Goal: Task Accomplishment & Management: Manage account settings

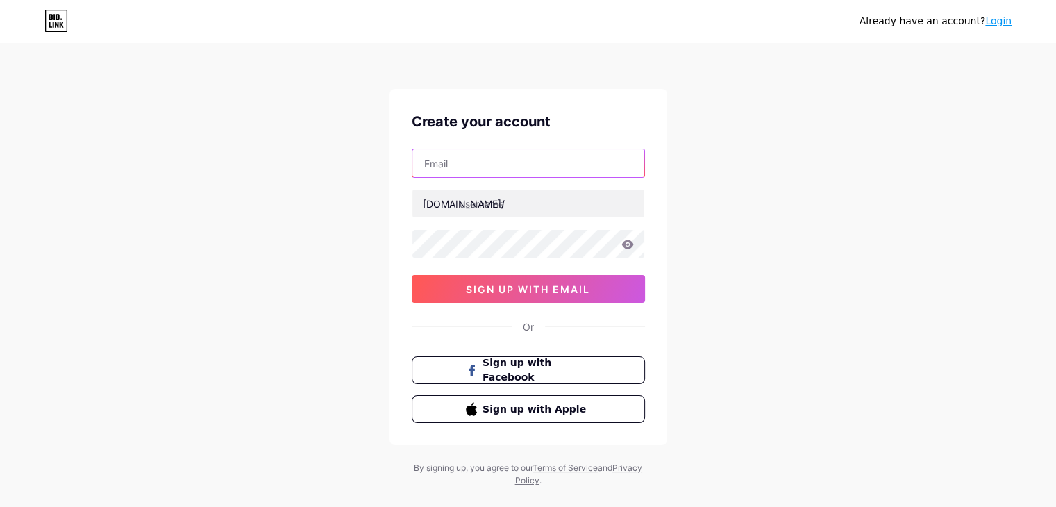
click at [454, 165] on input "text" at bounding box center [529, 163] width 232 height 28
paste input "[EMAIL_ADDRESS][DOMAIN_NAME]"
type input "[EMAIL_ADDRESS][DOMAIN_NAME]"
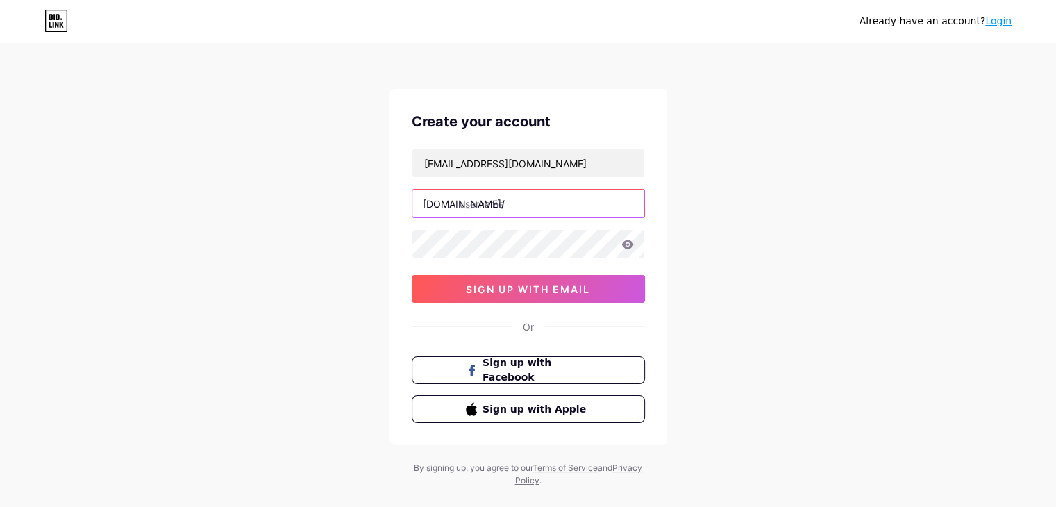
click at [485, 206] on input "text" at bounding box center [529, 204] width 232 height 28
paste input "petpettypaw"
type input "petpettypaw"
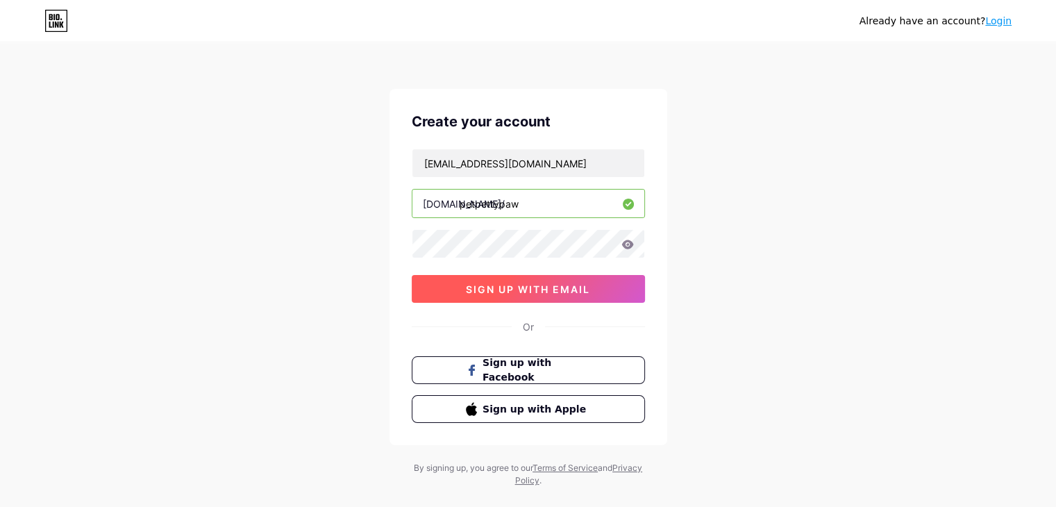
click at [509, 287] on span "sign up with email" at bounding box center [528, 289] width 124 height 12
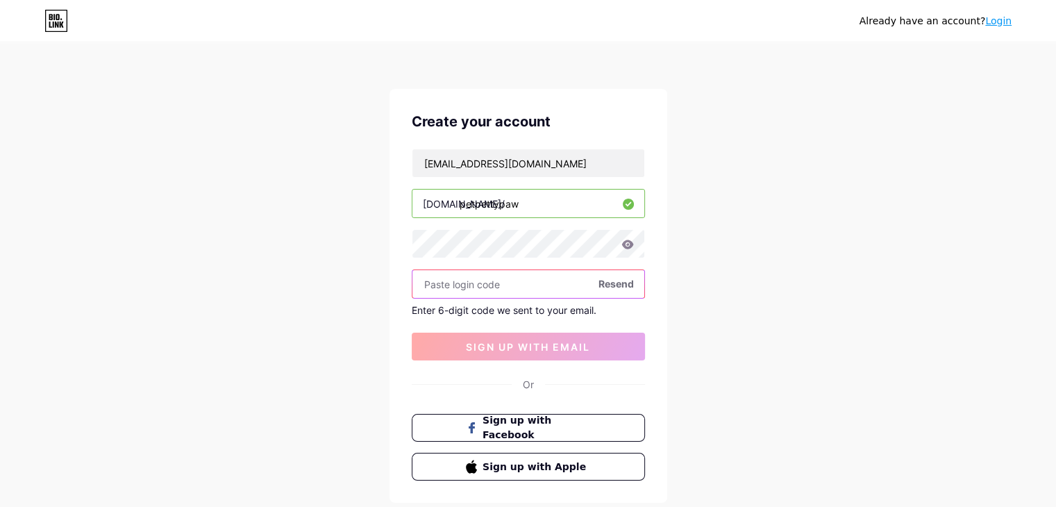
click at [456, 278] on input "text" at bounding box center [529, 284] width 232 height 28
paste input "221378"
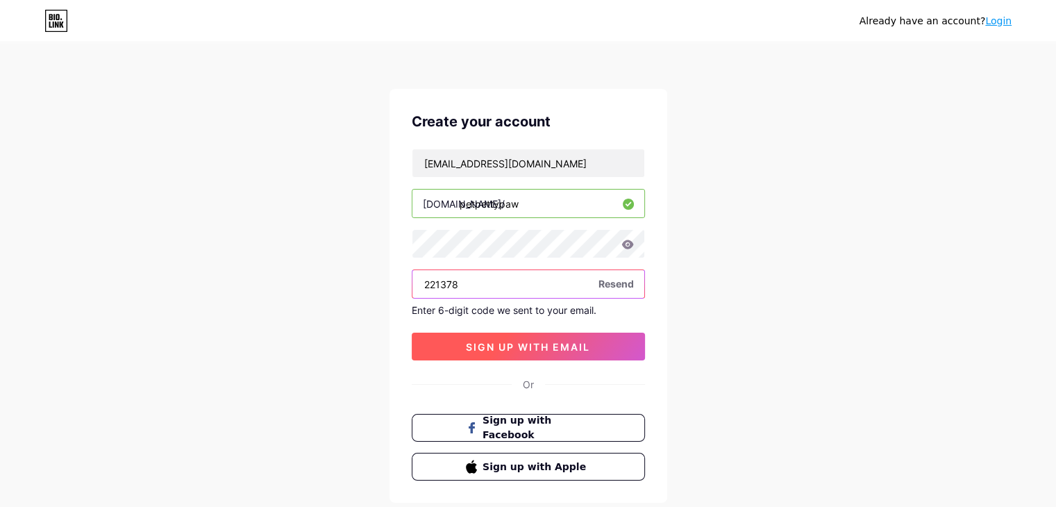
type input "221378"
click at [529, 346] on span "sign up with email" at bounding box center [528, 347] width 124 height 12
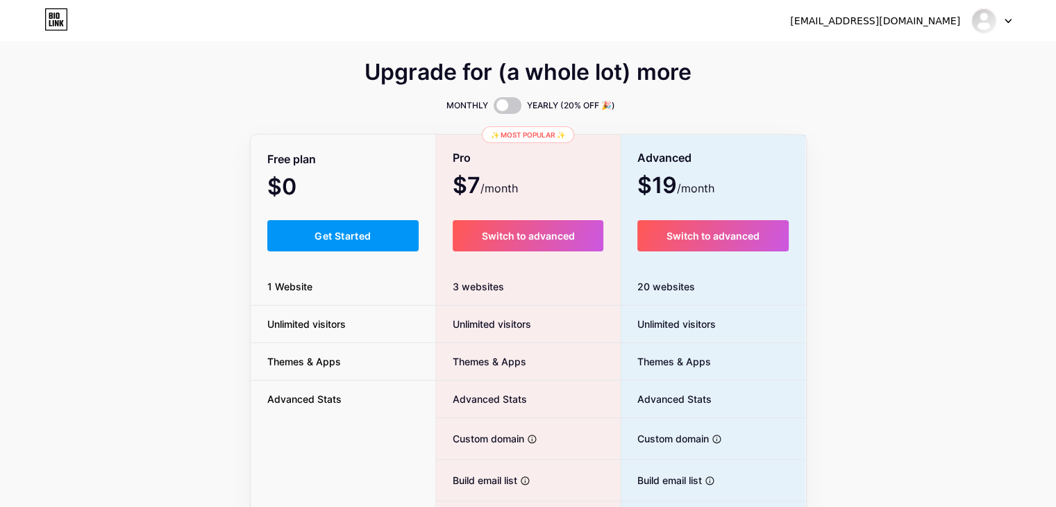
drag, startPoint x: 361, startPoint y: 237, endPoint x: 346, endPoint y: 256, distance: 24.2
click at [360, 237] on span "Get Started" at bounding box center [343, 236] width 56 height 12
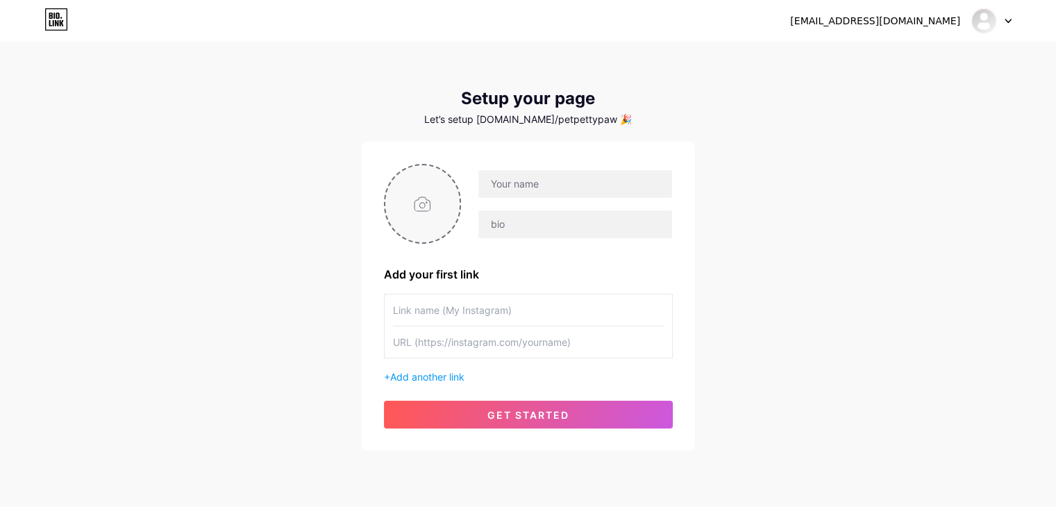
click at [428, 224] on input "file" at bounding box center [423, 203] width 75 height 77
type input "C:\fakepath\Screenshot_3.jpg"
click at [542, 188] on input "text" at bounding box center [575, 184] width 193 height 28
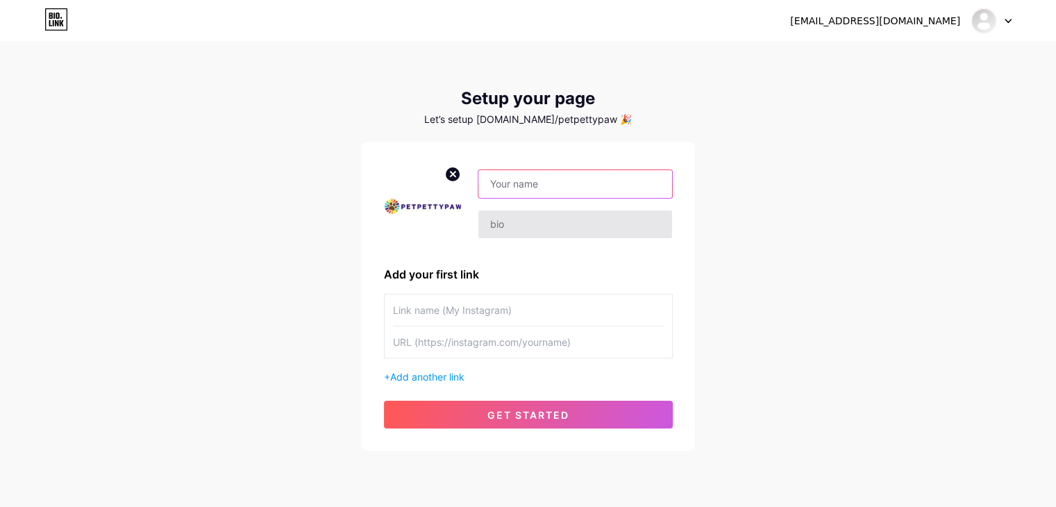
paste input "Petpettypaw: Trusted Reviews for Cute Pet Lovers"
type input "Petpettypaw: Trusted Reviews for Cute Pet Lovers"
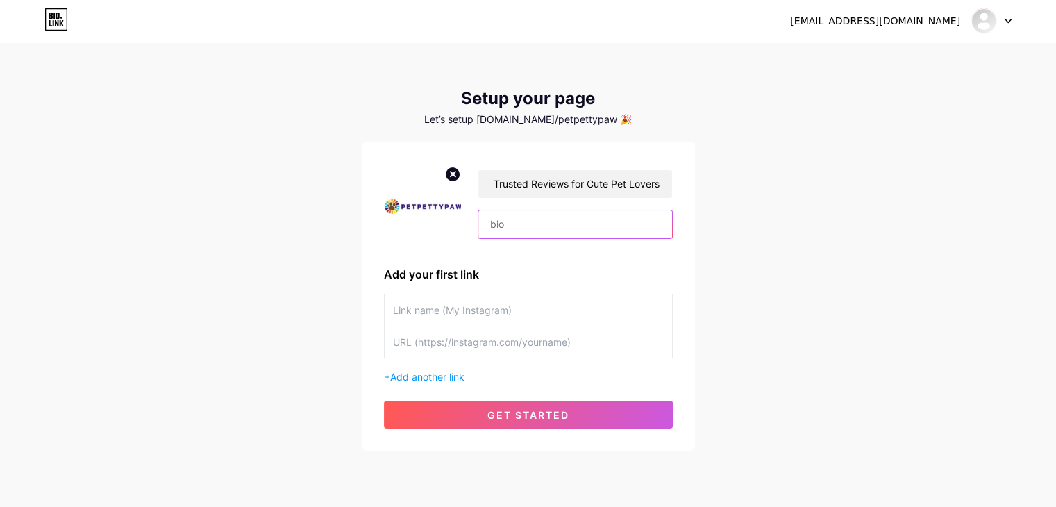
click at [541, 226] on input "text" at bounding box center [575, 224] width 193 height 28
paste input "Having a cute pet comes with joys and responsibilities, and [DOMAIN_NAME] is he…"
type input "Having a cute pet comes with joys and responsibilities, and [DOMAIN_NAME] is he…"
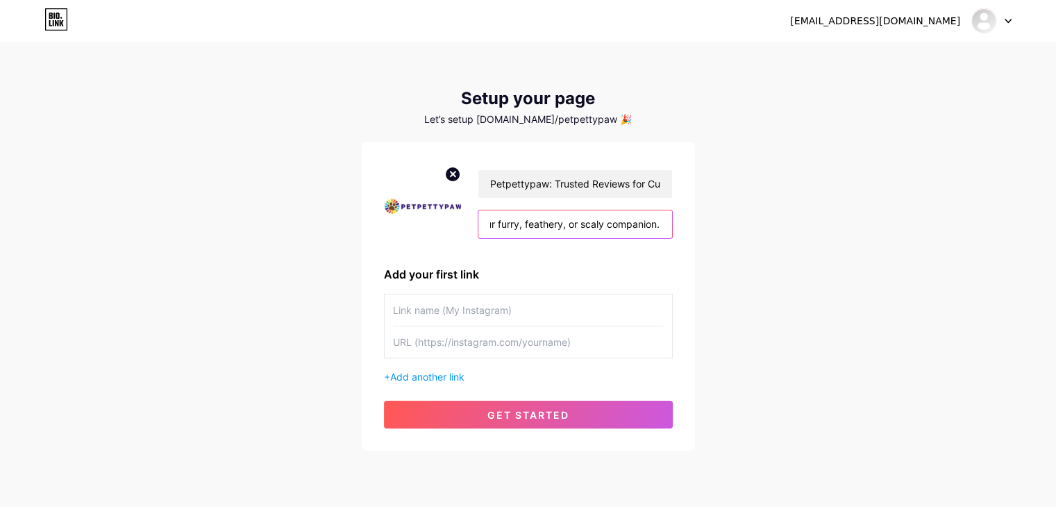
scroll to position [0, 0]
click at [435, 342] on input "text" at bounding box center [528, 341] width 271 height 31
paste input "[URL][DOMAIN_NAME]"
type input "[URL][DOMAIN_NAME]"
click at [435, 310] on input "text" at bounding box center [528, 310] width 271 height 31
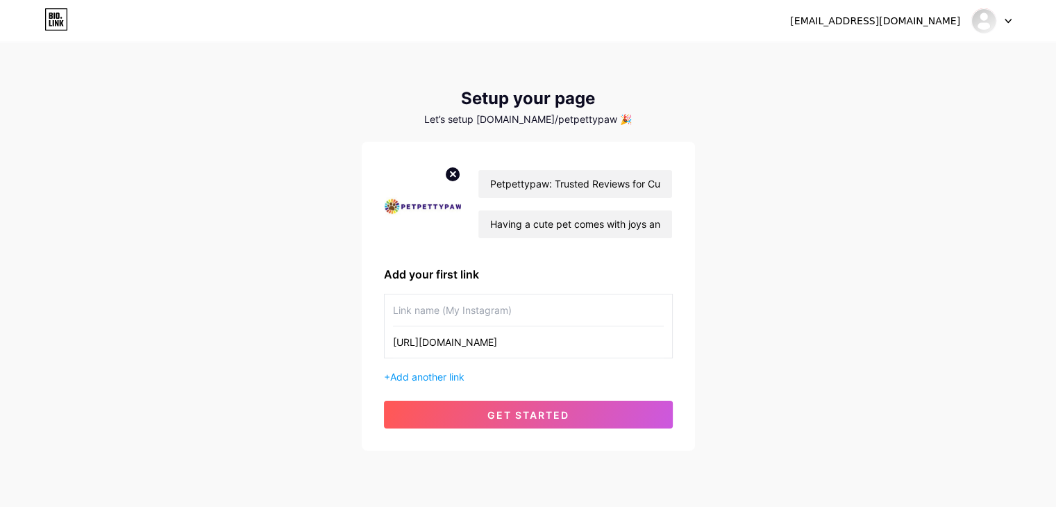
type input "Ư"
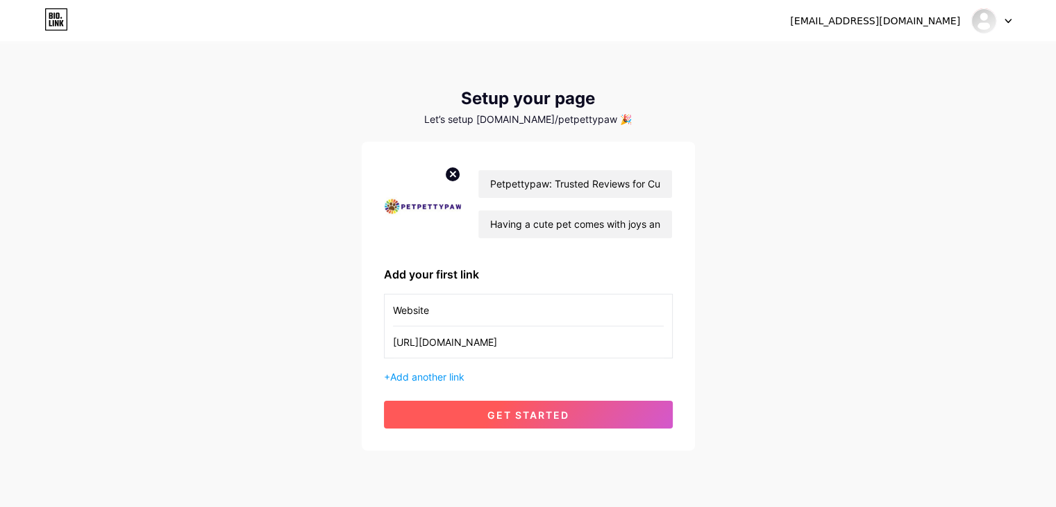
type input "Website"
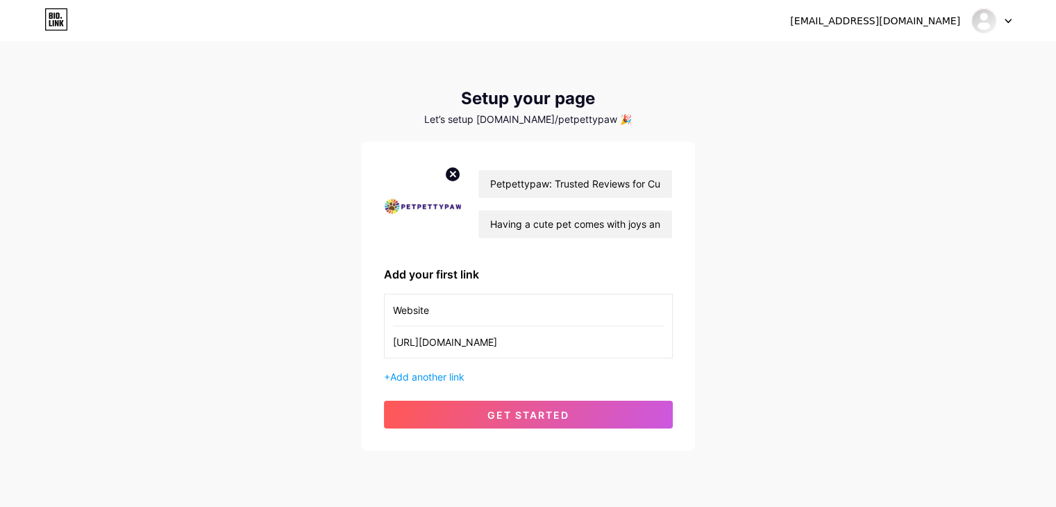
drag, startPoint x: 467, startPoint y: 407, endPoint x: 293, endPoint y: 406, distance: 173.7
click at [467, 408] on button "get started" at bounding box center [528, 415] width 289 height 28
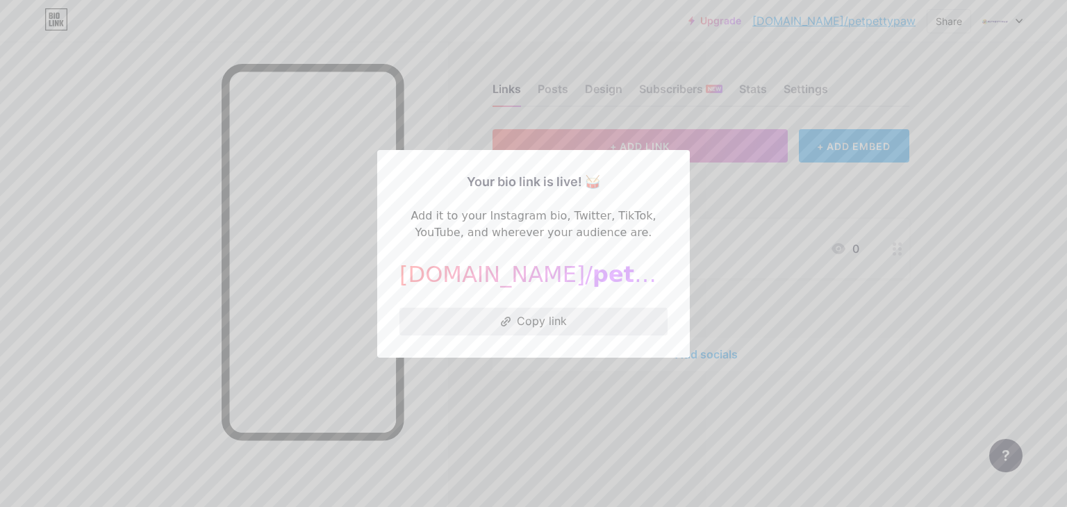
click at [545, 318] on button "Copy link" at bounding box center [533, 322] width 268 height 28
click at [850, 269] on div at bounding box center [533, 253] width 1067 height 507
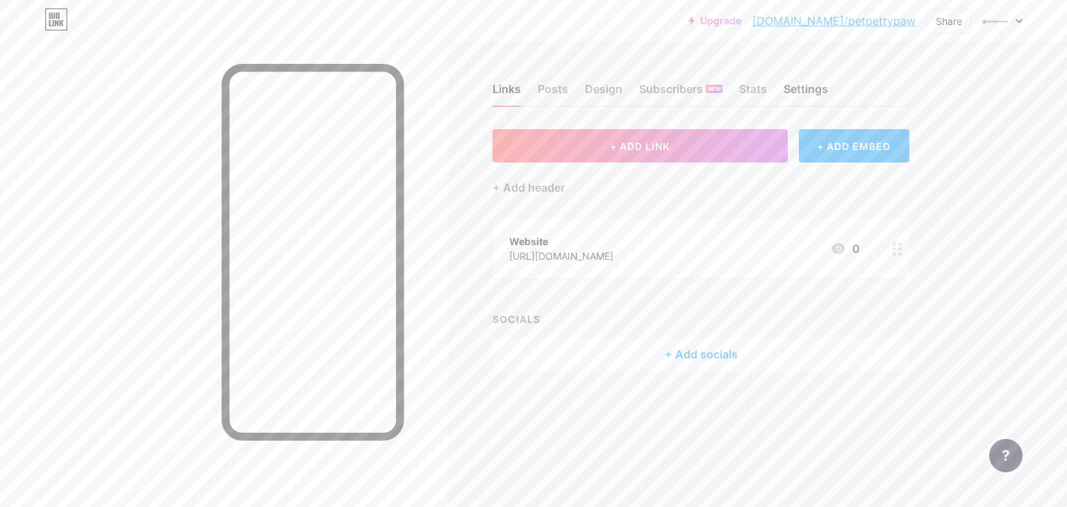
click at [795, 84] on div "Settings" at bounding box center [806, 93] width 44 height 25
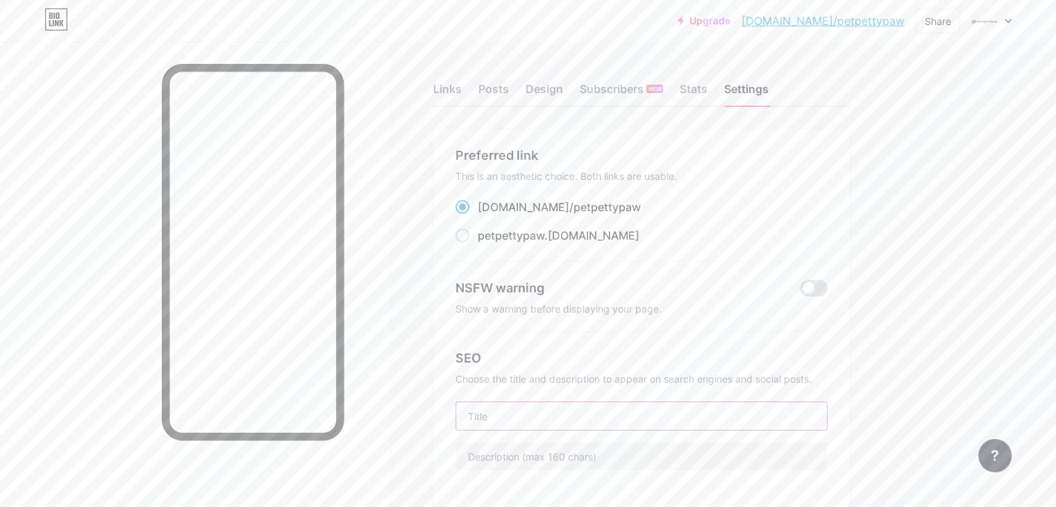
click at [574, 415] on input "text" at bounding box center [641, 416] width 371 height 28
paste input "Explore Cute Pet Breeds and Care with Petpettypaw"
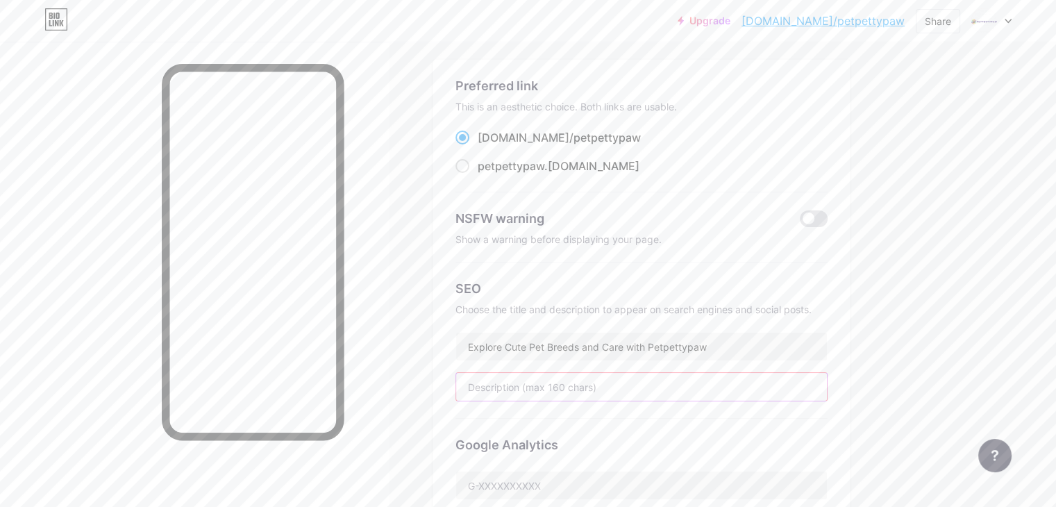
click at [586, 388] on input "text" at bounding box center [641, 387] width 371 height 28
click at [822, 271] on div "SEO Choose the title and description to appear on search engines and social pos…" at bounding box center [642, 341] width 372 height 156
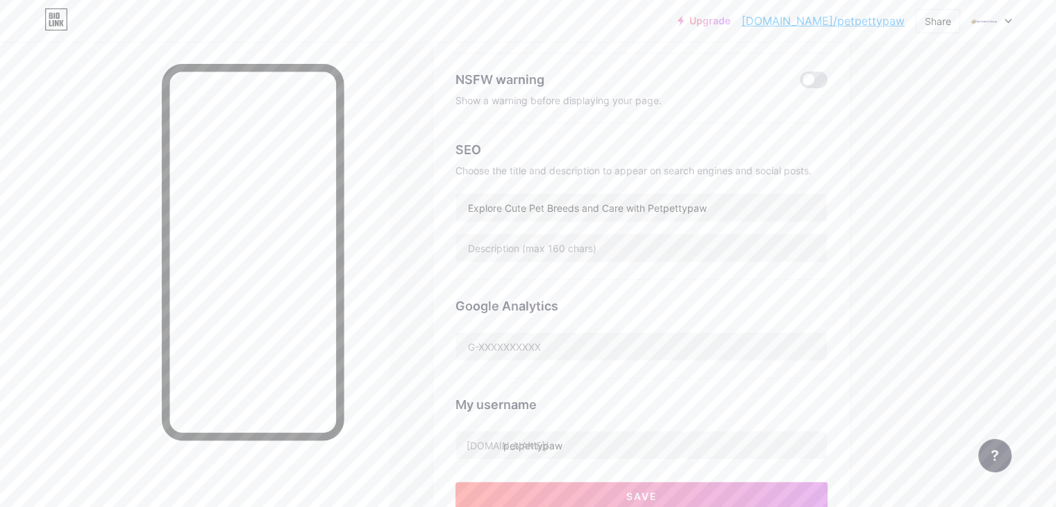
scroll to position [347, 0]
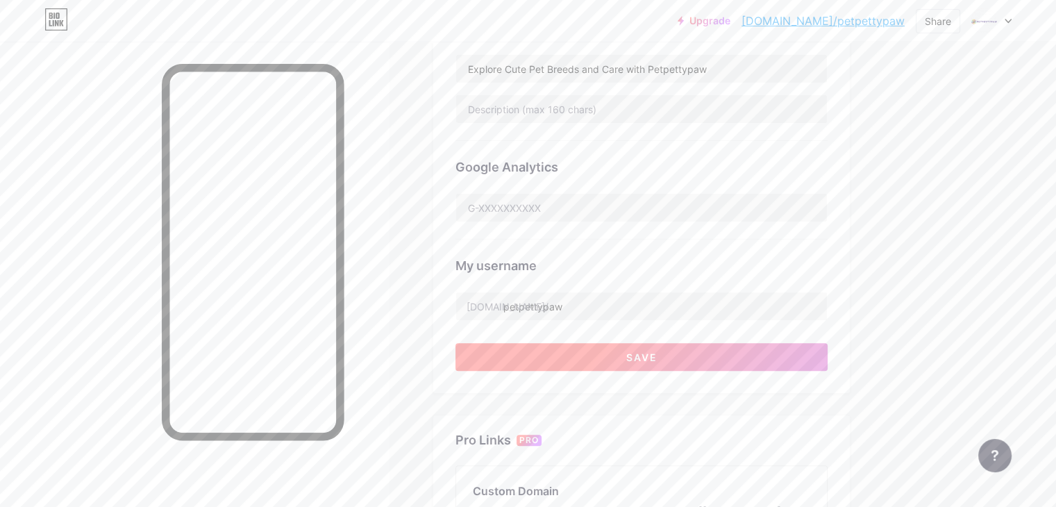
click at [658, 354] on span "Save" at bounding box center [642, 357] width 31 height 12
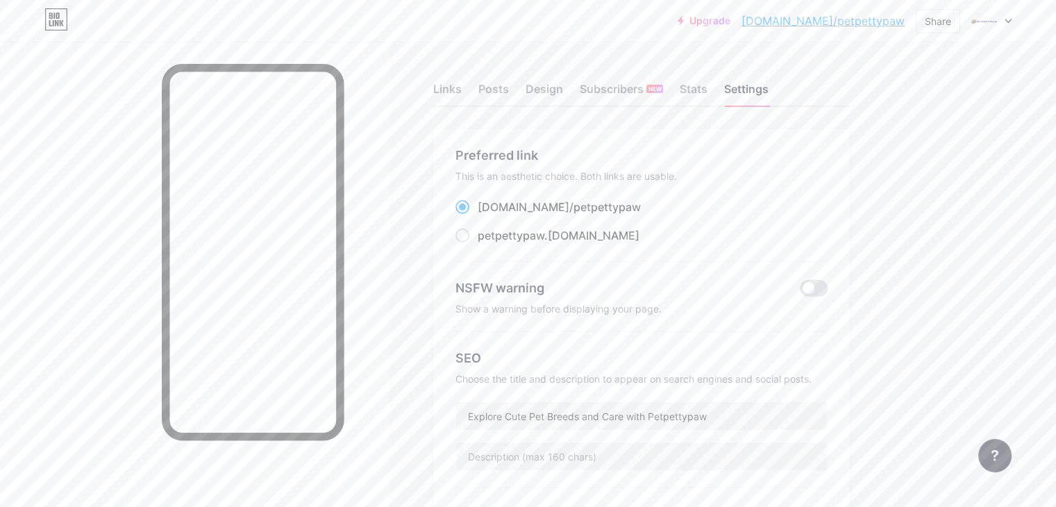
scroll to position [139, 0]
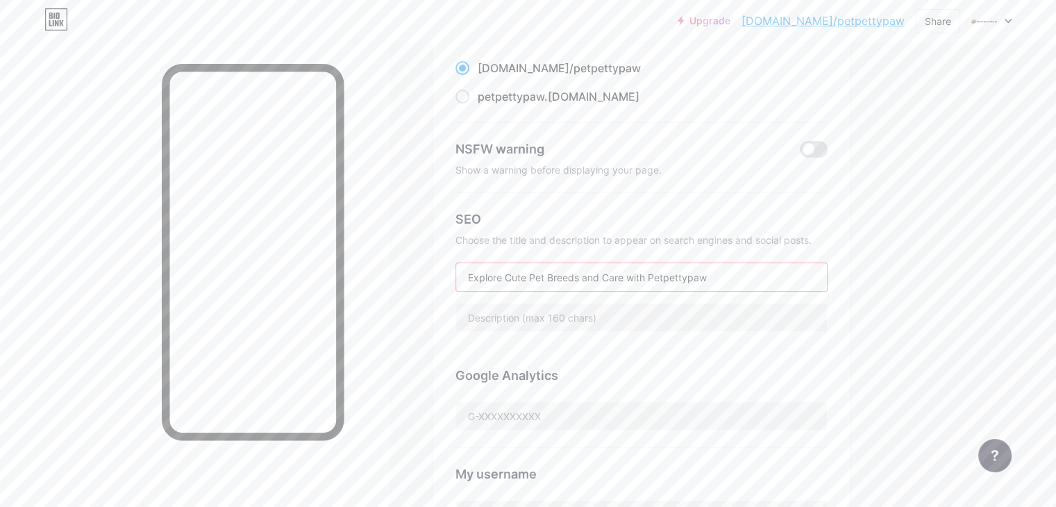
click at [630, 281] on input "Explore Cute Pet Breeds and Care with Petpettypaw" at bounding box center [641, 277] width 371 height 28
paste input "Petpettypaw: Trusted Reviews for Cute Pet Lovers"
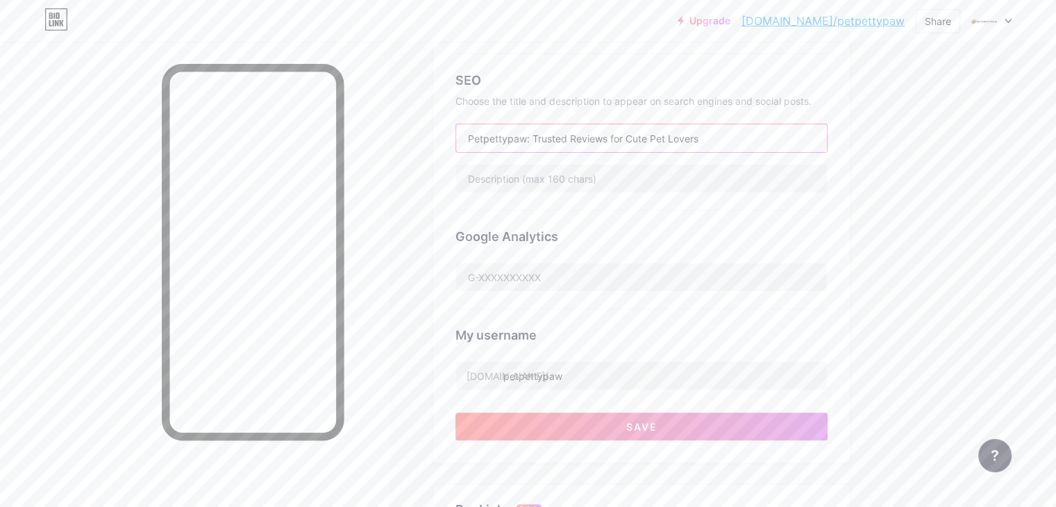
scroll to position [347, 0]
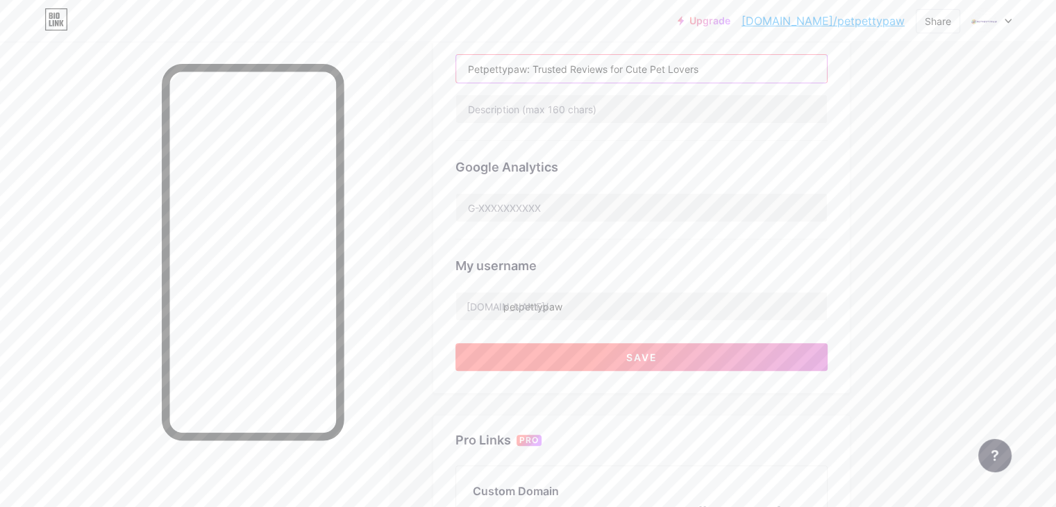
type input "Petpettypaw: Trusted Reviews for Cute Pet Lovers"
click at [679, 354] on button "Save" at bounding box center [642, 357] width 372 height 28
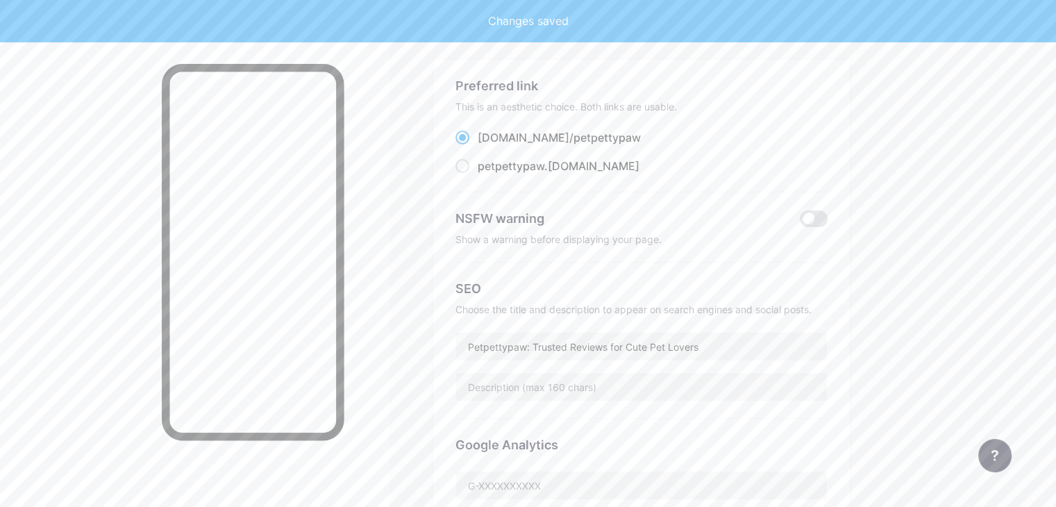
scroll to position [0, 0]
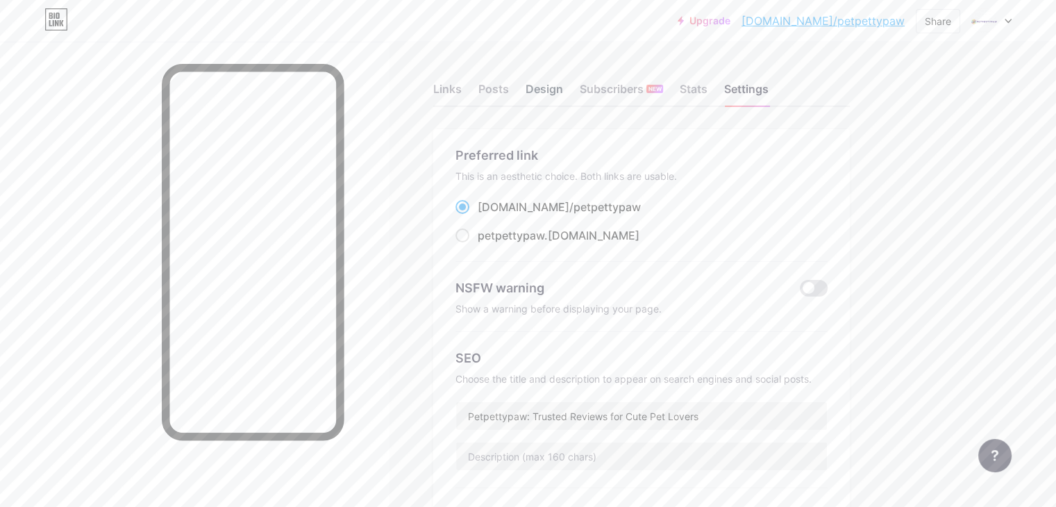
click at [563, 88] on div "Design" at bounding box center [545, 93] width 38 height 25
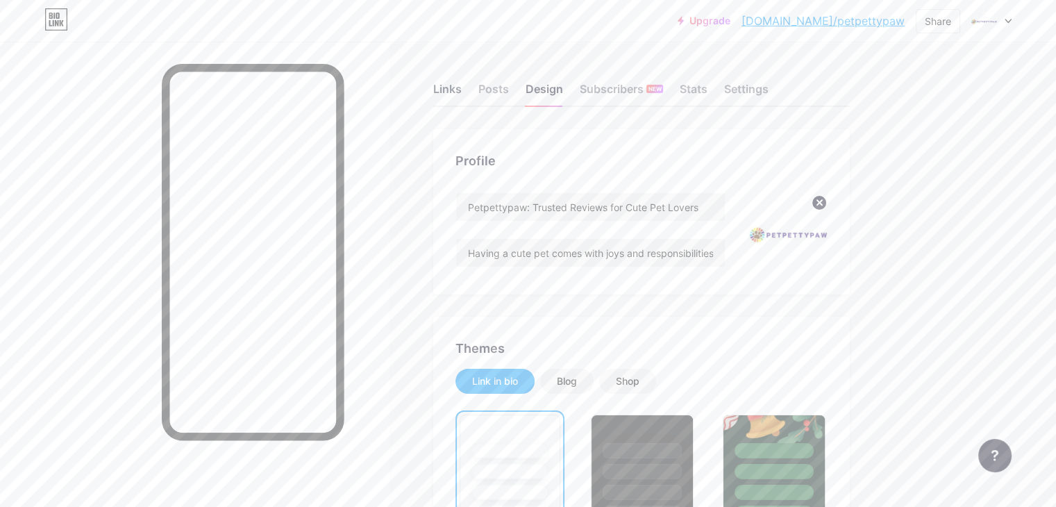
click at [462, 95] on div "Links" at bounding box center [447, 93] width 28 height 25
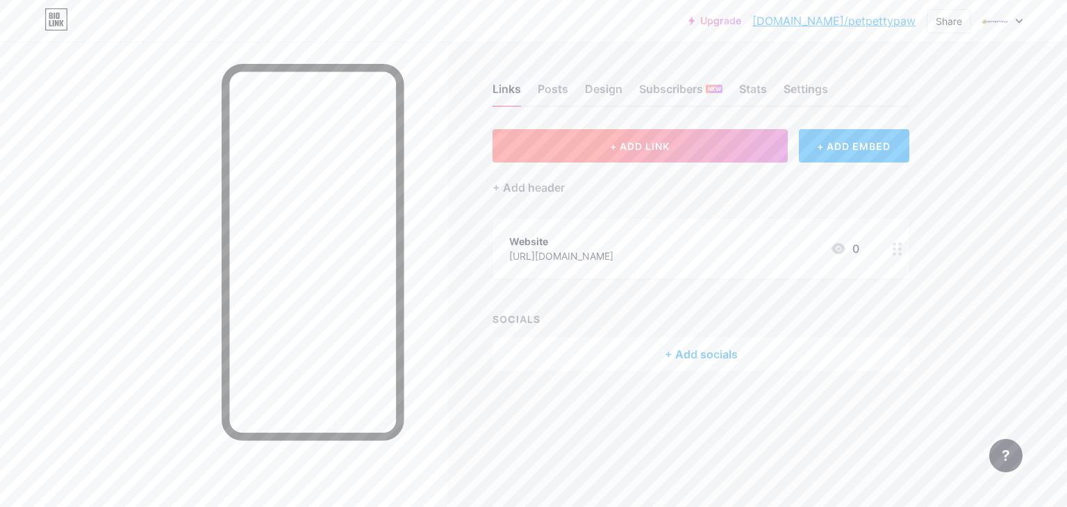
click at [695, 149] on button "+ ADD LINK" at bounding box center [639, 145] width 295 height 33
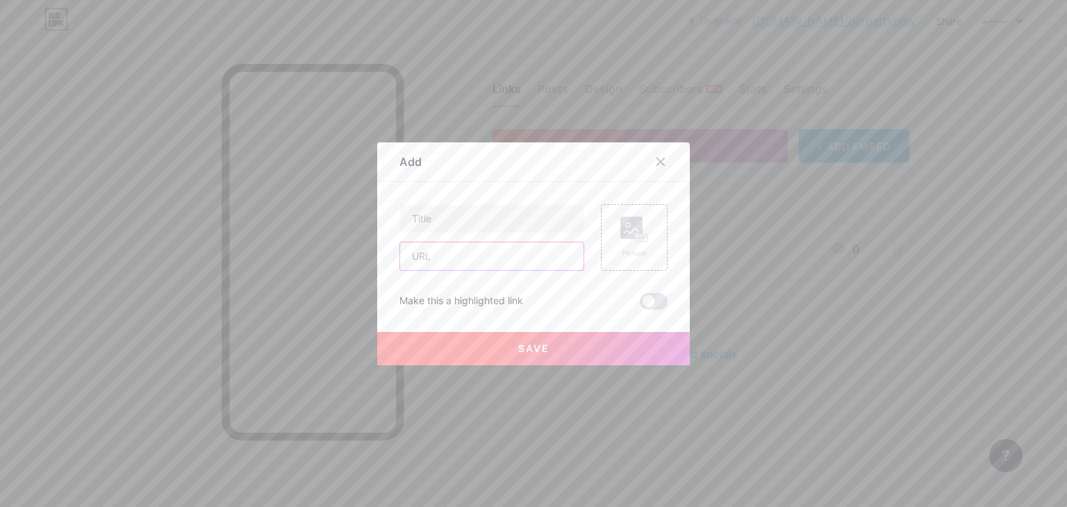
click at [431, 259] on input "text" at bounding box center [491, 256] width 183 height 28
paste input "[URL][DOMAIN_NAME]"
type input "[URL][DOMAIN_NAME]"
drag, startPoint x: 431, startPoint y: 217, endPoint x: 438, endPoint y: 235, distance: 19.0
click at [431, 217] on input "text" at bounding box center [491, 219] width 183 height 28
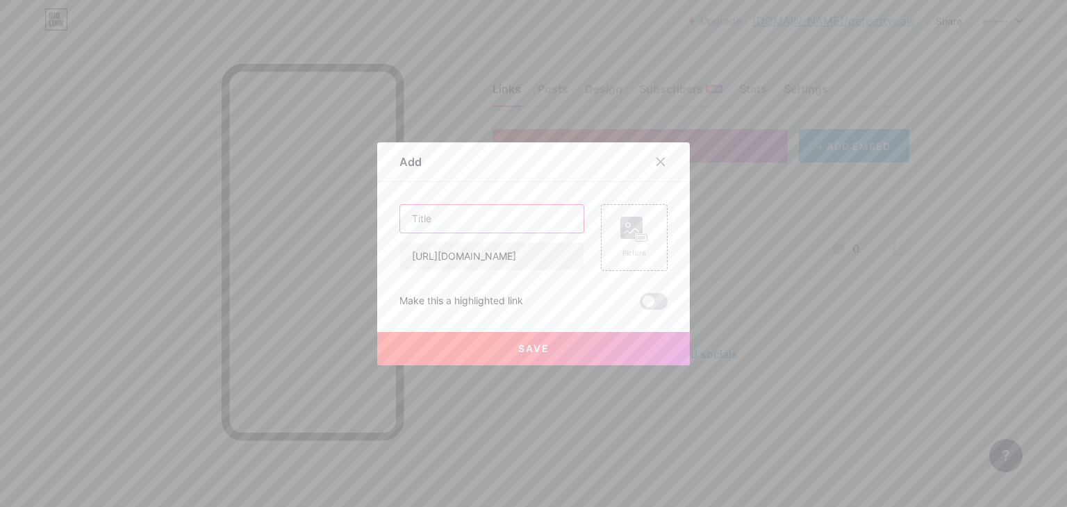
paste input "[URL][DOMAIN_NAME]"
type input "[URL][DOMAIN_NAME]"
click at [536, 351] on span "Save" at bounding box center [533, 348] width 31 height 12
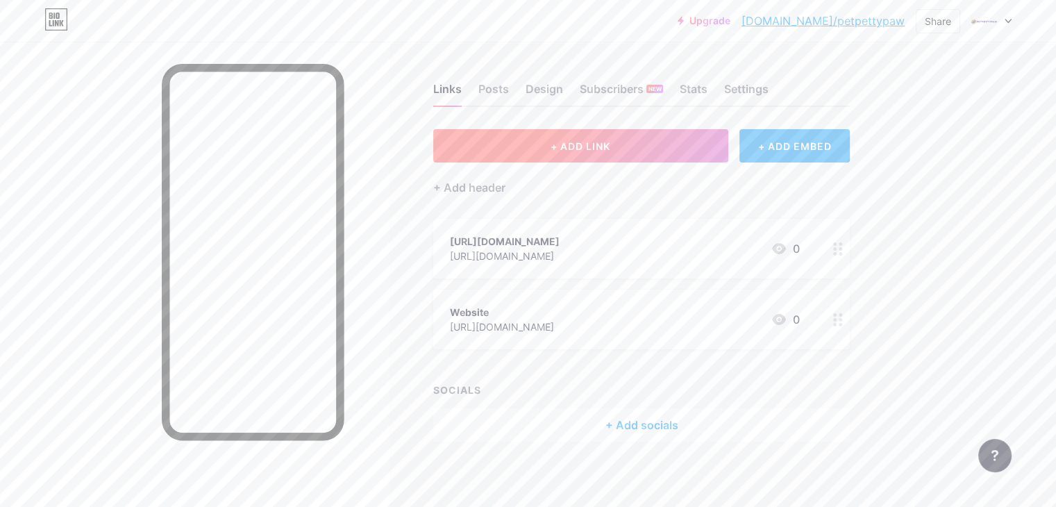
click at [642, 159] on button "+ ADD LINK" at bounding box center [580, 145] width 295 height 33
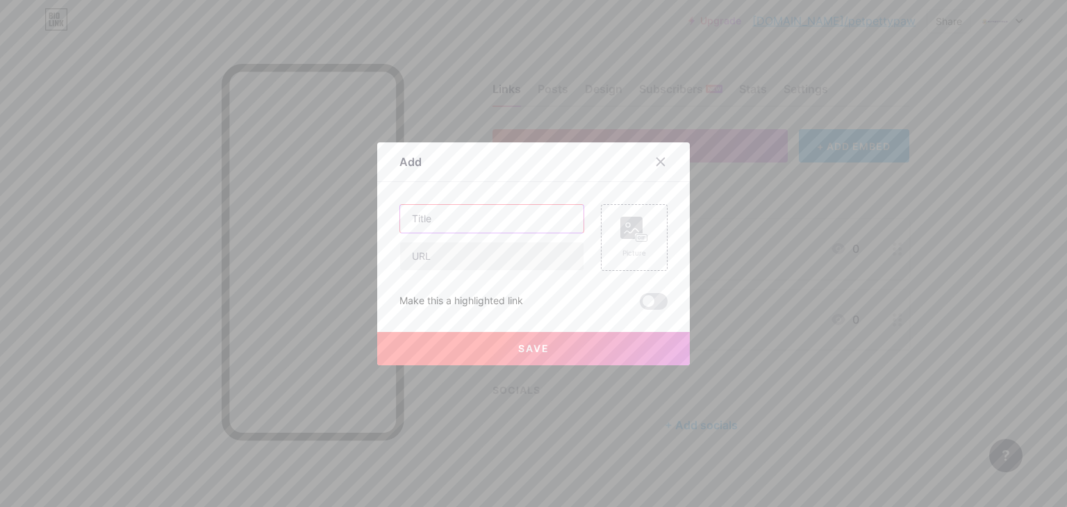
click at [452, 212] on input "text" at bounding box center [491, 219] width 183 height 28
paste input "[URL][DOMAIN_NAME]"
type input "[URL][DOMAIN_NAME]"
click at [438, 265] on input "text" at bounding box center [491, 256] width 183 height 28
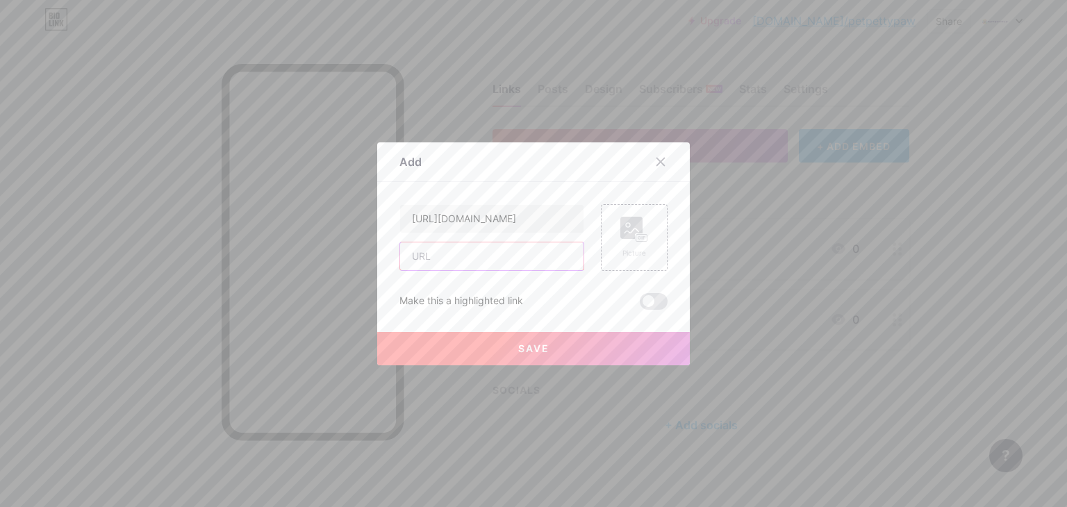
scroll to position [0, 0]
paste input "[URL][DOMAIN_NAME]"
type input "[URL][DOMAIN_NAME]"
click at [533, 337] on button "Save" at bounding box center [533, 348] width 313 height 33
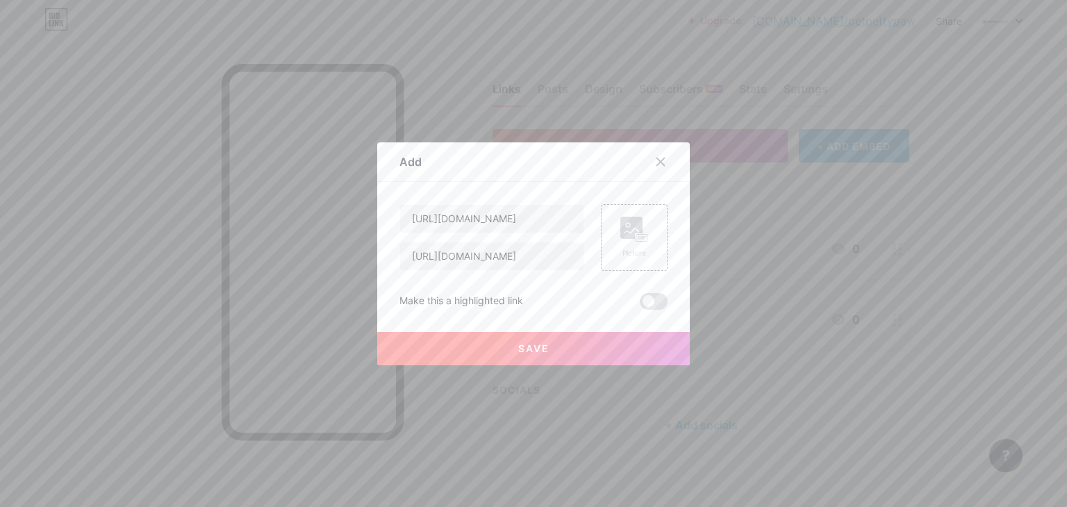
scroll to position [0, 0]
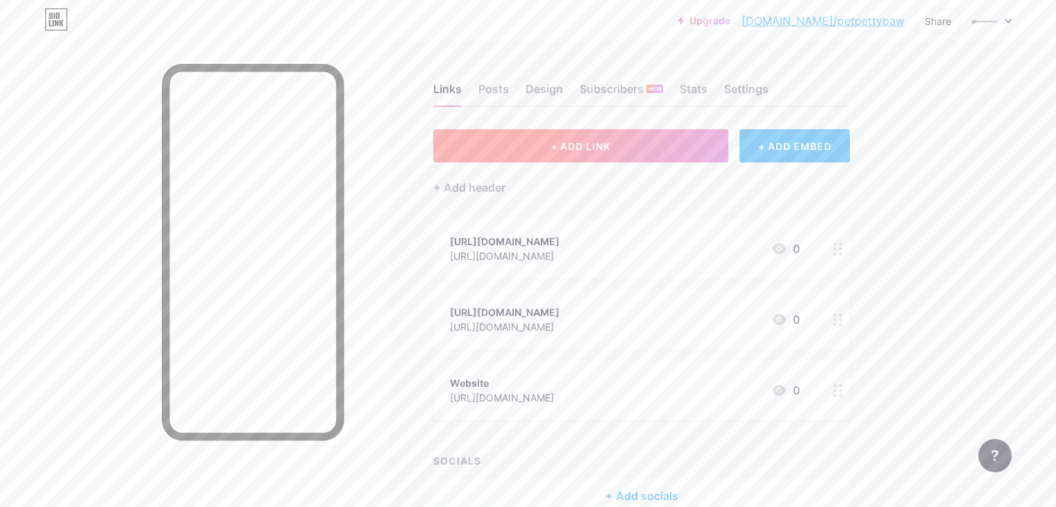
click at [586, 161] on div "+ ADD LINK + ADD EMBED + Add header [URL][DOMAIN_NAME] [URL][DOMAIN_NAME] 0 [UR…" at bounding box center [641, 320] width 417 height 383
click at [588, 156] on button "+ ADD LINK" at bounding box center [580, 145] width 295 height 33
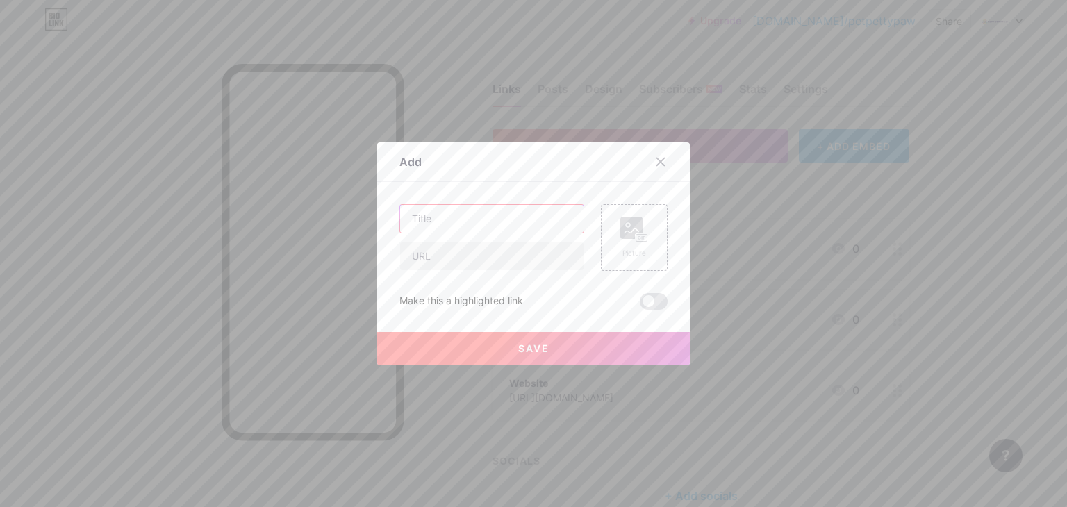
click at [491, 217] on input "text" at bounding box center [491, 219] width 183 height 28
paste input "[URL][DOMAIN_NAME]"
type input "[URL][DOMAIN_NAME]"
click at [445, 267] on input "text" at bounding box center [491, 256] width 183 height 28
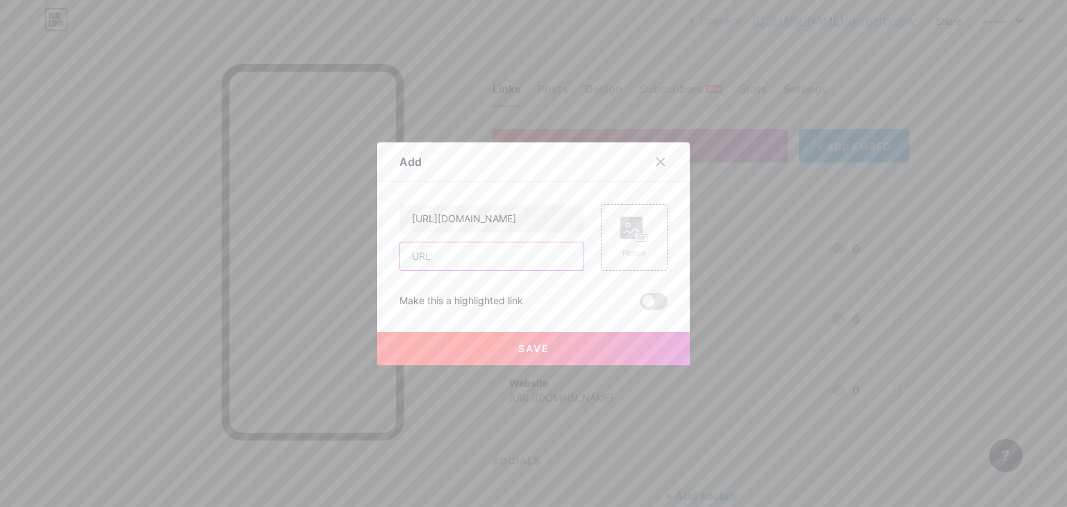
scroll to position [0, 0]
paste input "[URL][DOMAIN_NAME]"
type input "[URL][DOMAIN_NAME]"
drag, startPoint x: 528, startPoint y: 331, endPoint x: 528, endPoint y: 341, distance: 10.4
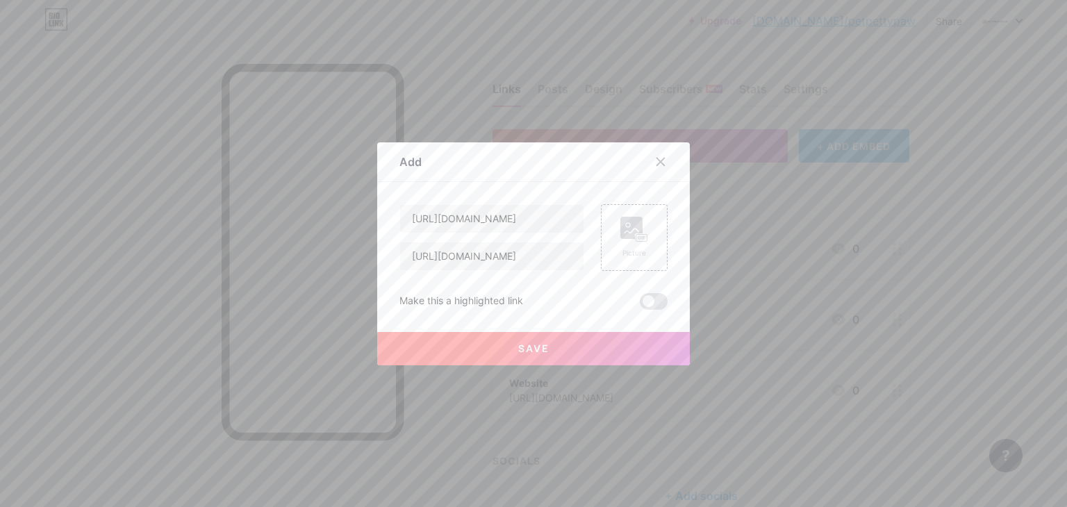
click at [528, 331] on div "Save" at bounding box center [533, 338] width 313 height 56
click at [528, 341] on button "Save" at bounding box center [533, 348] width 313 height 33
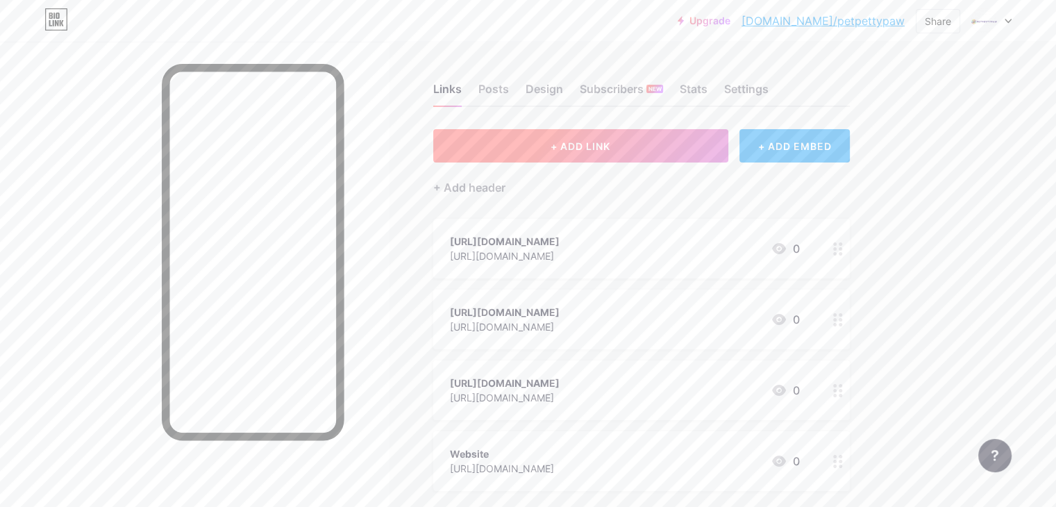
click at [611, 149] on span "+ ADD LINK" at bounding box center [581, 146] width 60 height 12
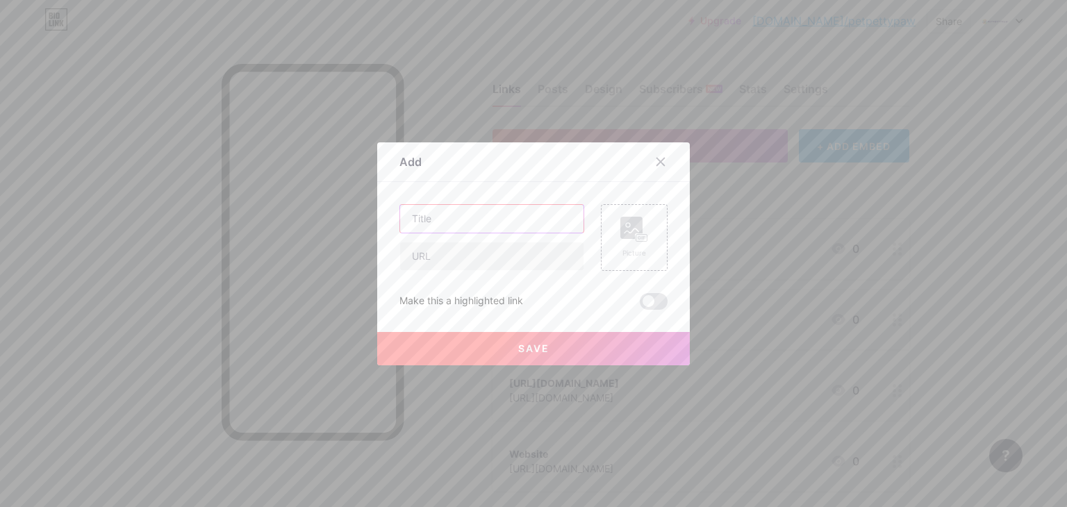
click at [450, 217] on input "text" at bounding box center [491, 219] width 183 height 28
paste input "[URL][DOMAIN_NAME]"
type input "[URL][DOMAIN_NAME]"
click at [434, 259] on input "text" at bounding box center [491, 256] width 183 height 28
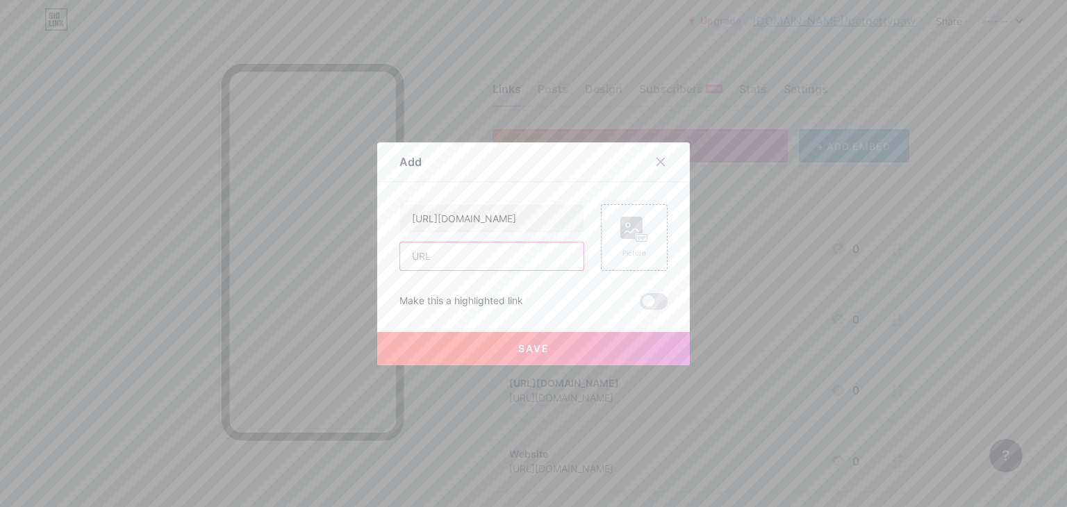
scroll to position [0, 0]
paste input "[URL][DOMAIN_NAME]"
type input "[URL][DOMAIN_NAME]"
click at [509, 348] on button "Save" at bounding box center [533, 348] width 313 height 33
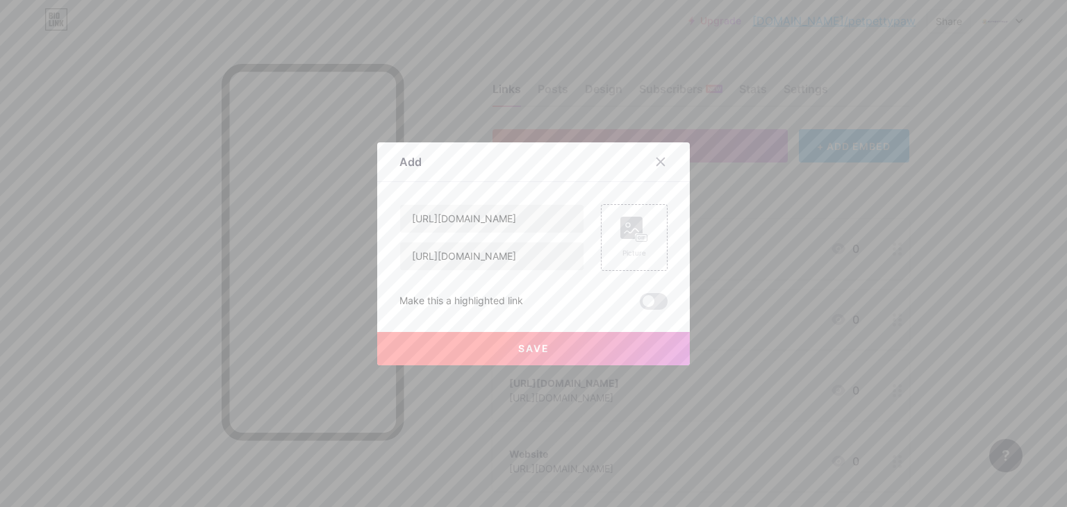
scroll to position [0, 0]
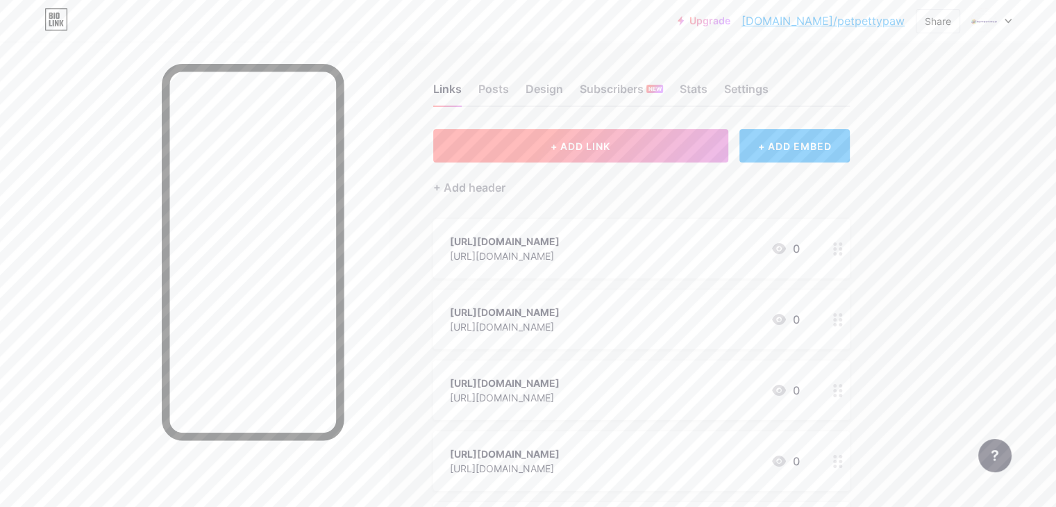
click at [585, 152] on button "+ ADD LINK" at bounding box center [580, 145] width 295 height 33
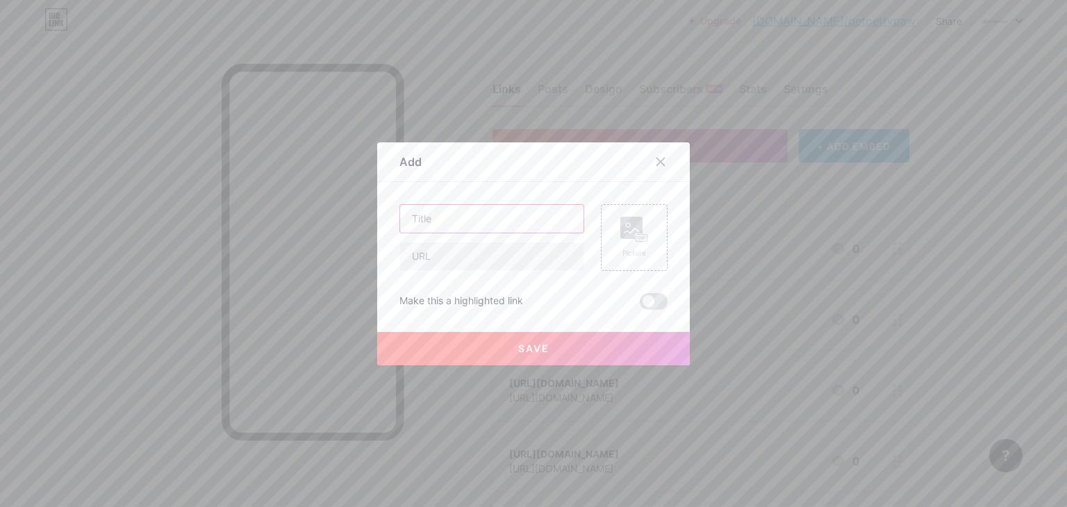
click at [483, 220] on input "text" at bounding box center [491, 219] width 183 height 28
paste input "[URL][DOMAIN_NAME]"
type input "[URL][DOMAIN_NAME]"
click at [462, 258] on input "text" at bounding box center [491, 256] width 183 height 28
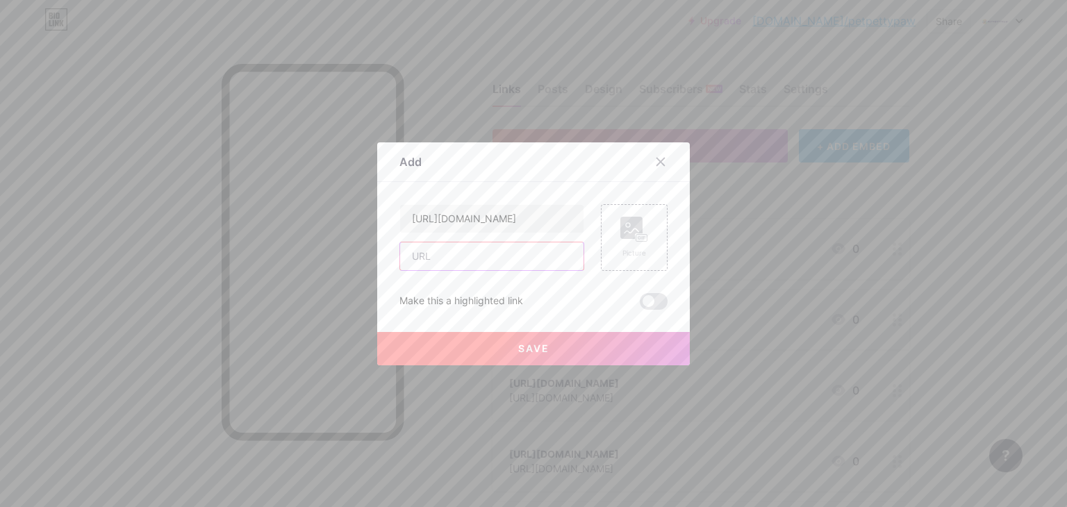
scroll to position [0, 0]
paste input "[URL][DOMAIN_NAME]"
type input "[URL][DOMAIN_NAME]"
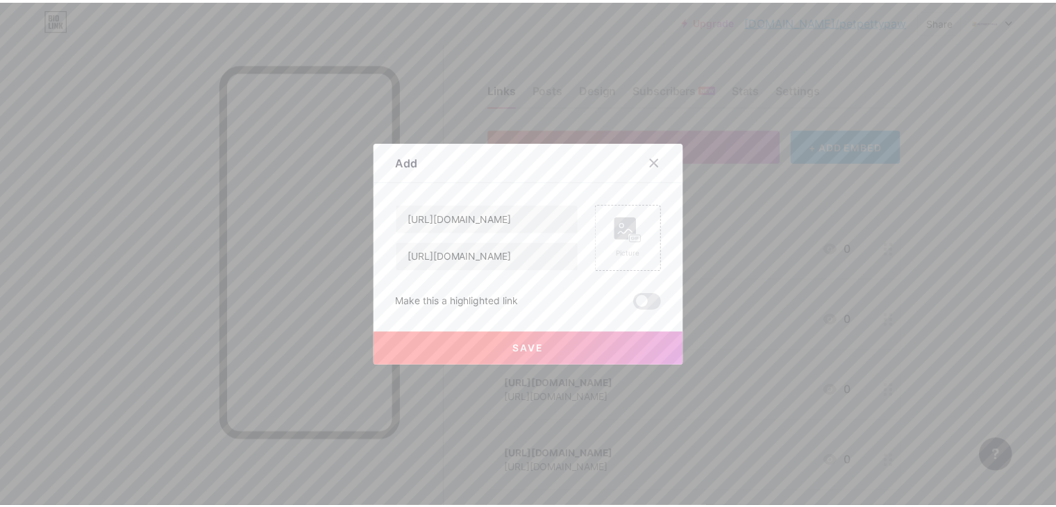
scroll to position [0, 0]
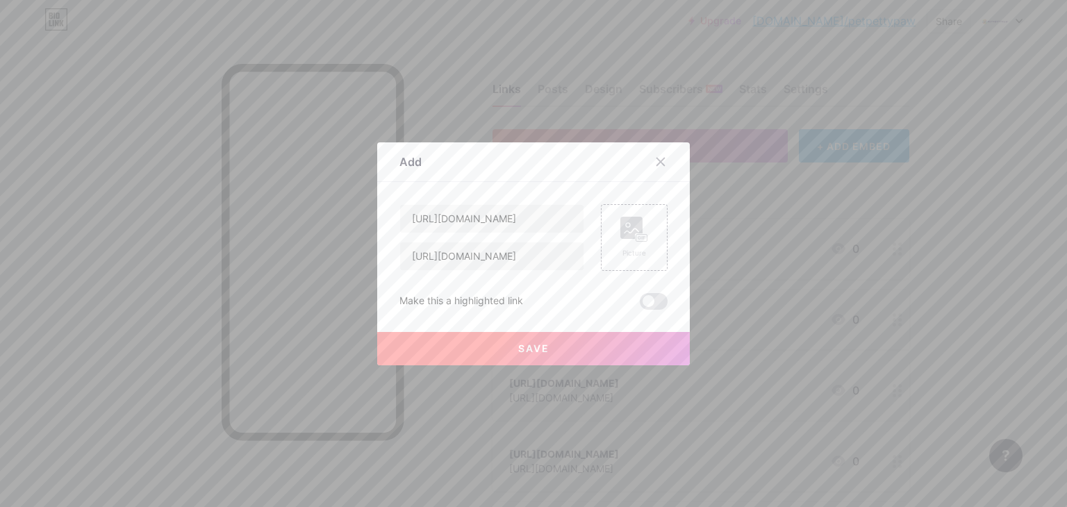
click at [565, 345] on button "Save" at bounding box center [533, 348] width 313 height 33
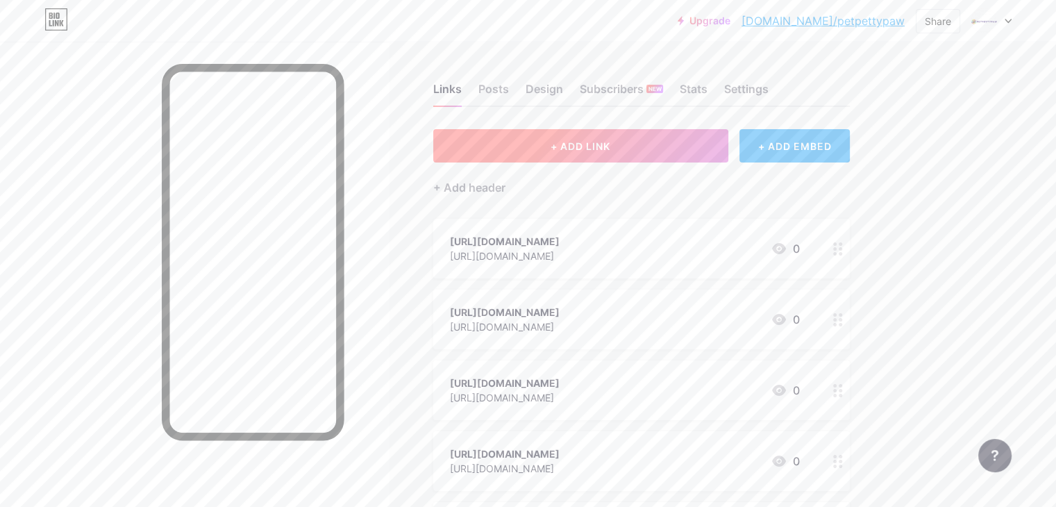
click at [595, 155] on button "+ ADD LINK" at bounding box center [580, 145] width 295 height 33
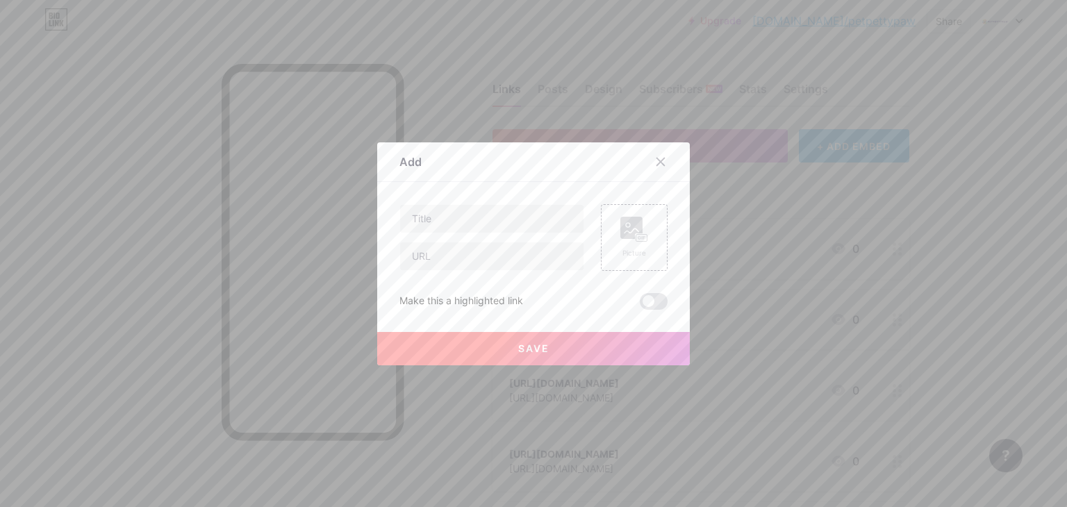
click at [458, 204] on div at bounding box center [491, 218] width 185 height 29
click at [447, 226] on input "text" at bounding box center [491, 219] width 183 height 28
paste input "[URL][DOMAIN_NAME]"
type input "[URL][DOMAIN_NAME]"
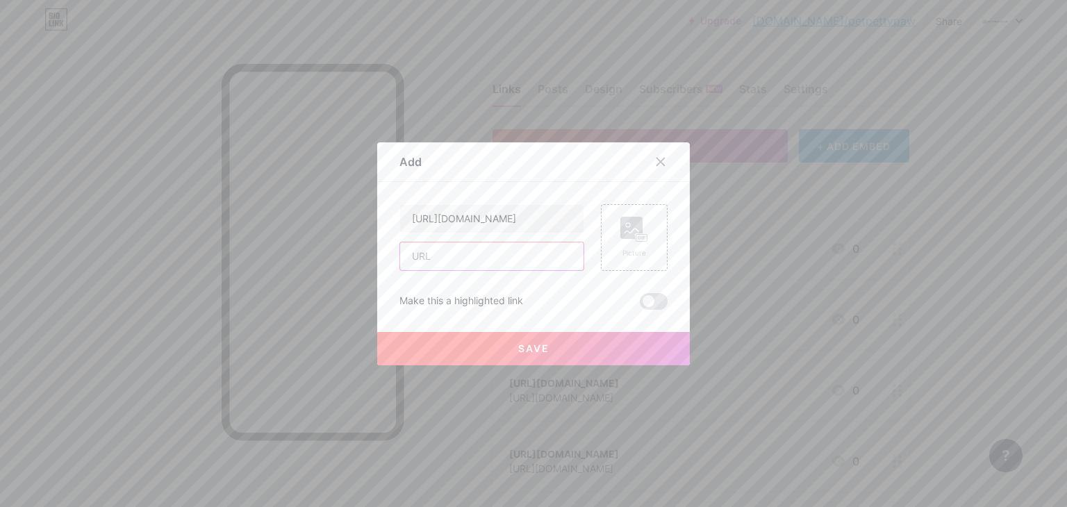
click at [427, 259] on input "text" at bounding box center [491, 256] width 183 height 28
paste input "[URL][DOMAIN_NAME]"
type input "[URL][DOMAIN_NAME]"
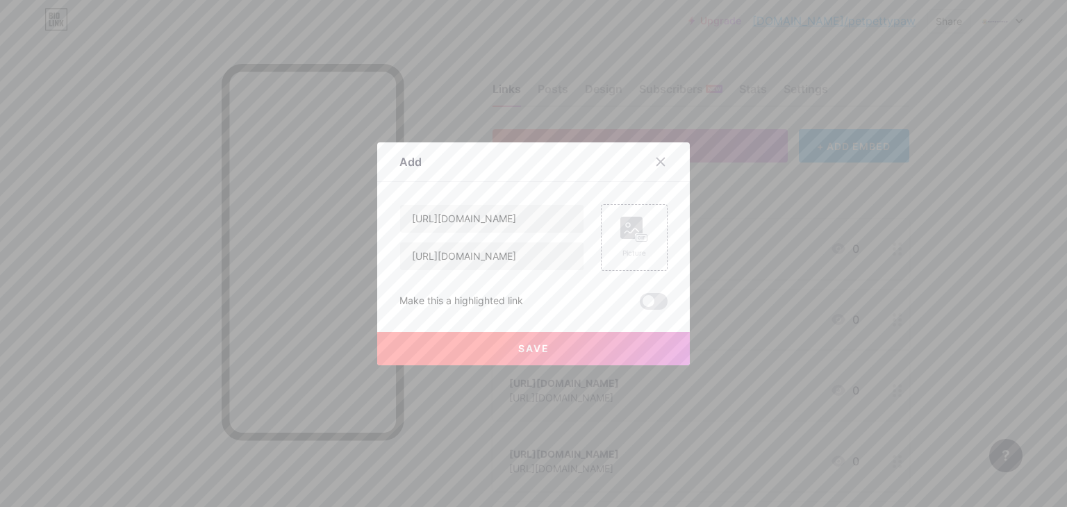
click at [518, 348] on span "Save" at bounding box center [533, 348] width 31 height 12
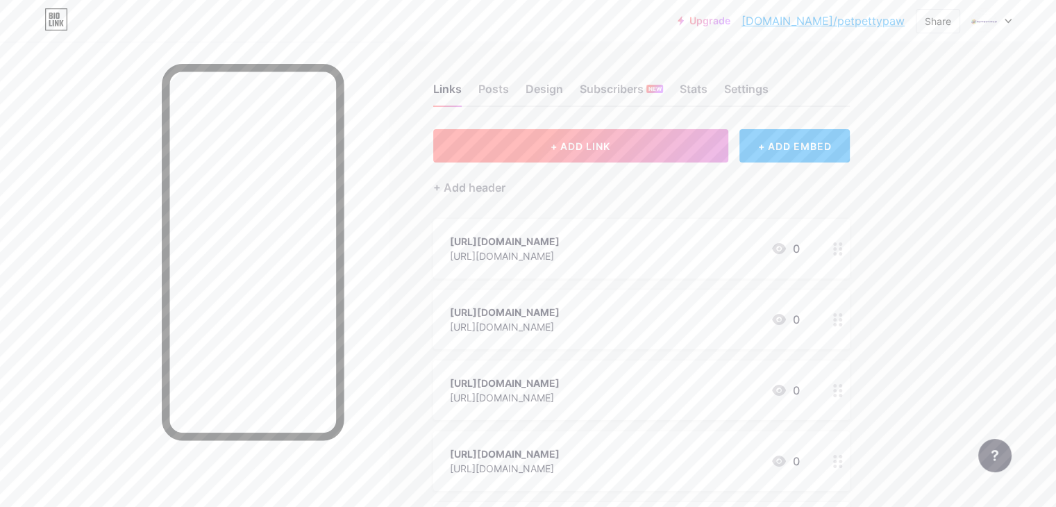
click at [611, 143] on span "+ ADD LINK" at bounding box center [581, 146] width 60 height 12
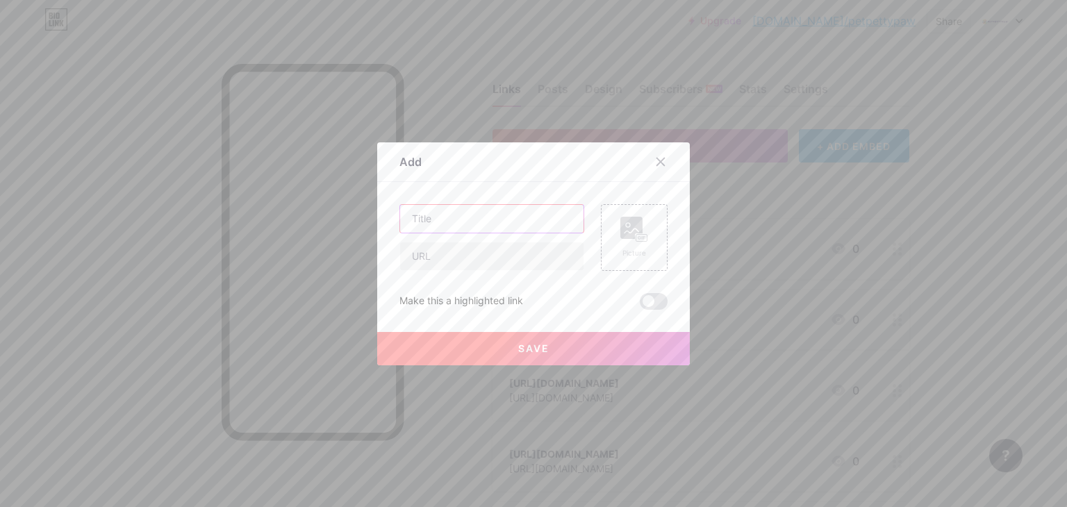
click at [463, 227] on input "text" at bounding box center [491, 219] width 183 height 28
paste input "[URL][DOMAIN_NAME]"
type input "[URL][DOMAIN_NAME]"
drag, startPoint x: 442, startPoint y: 256, endPoint x: 443, endPoint y: 264, distance: 8.4
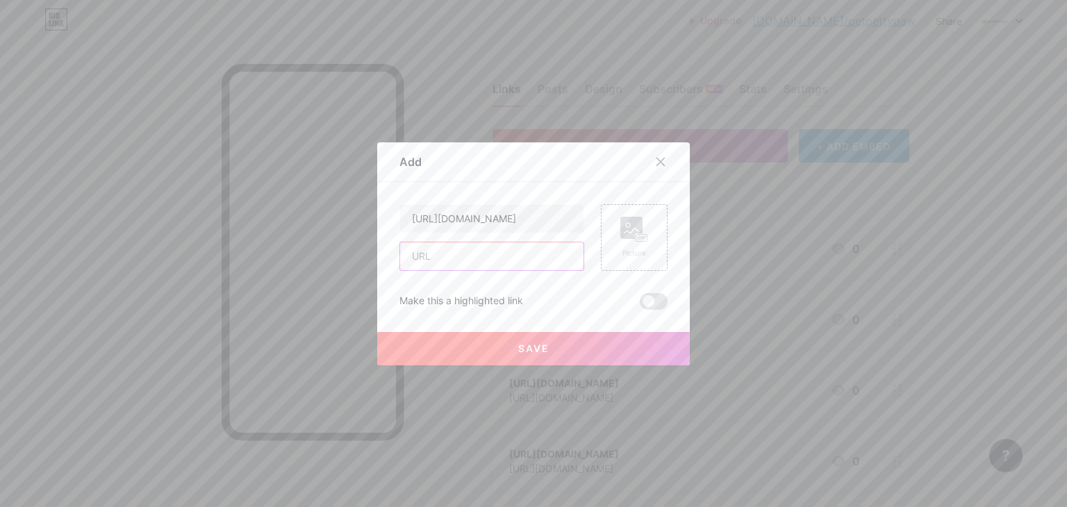
click at [442, 256] on input "text" at bounding box center [491, 256] width 183 height 28
paste input "[URL][DOMAIN_NAME]"
type input "[URL][DOMAIN_NAME]"
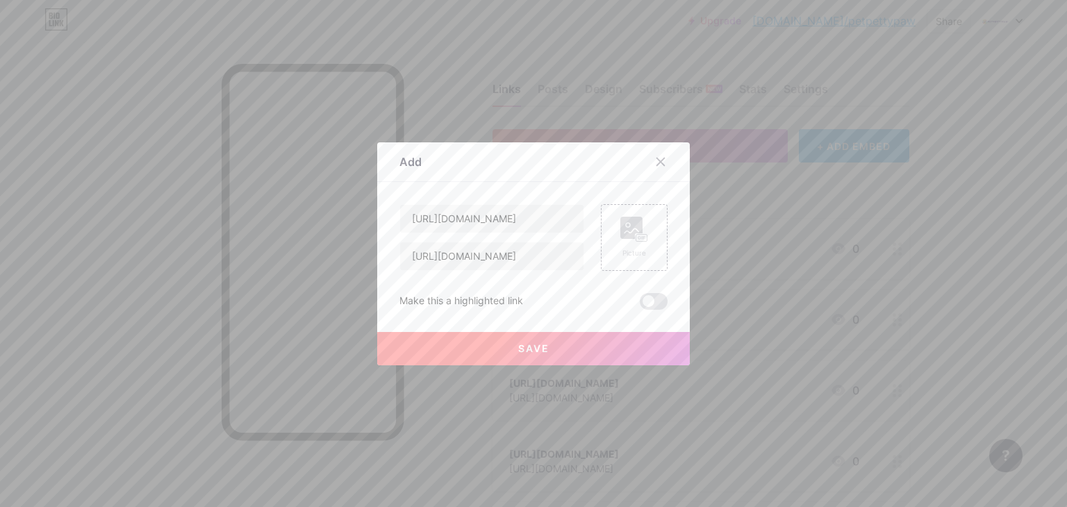
click at [501, 347] on button "Save" at bounding box center [533, 348] width 313 height 33
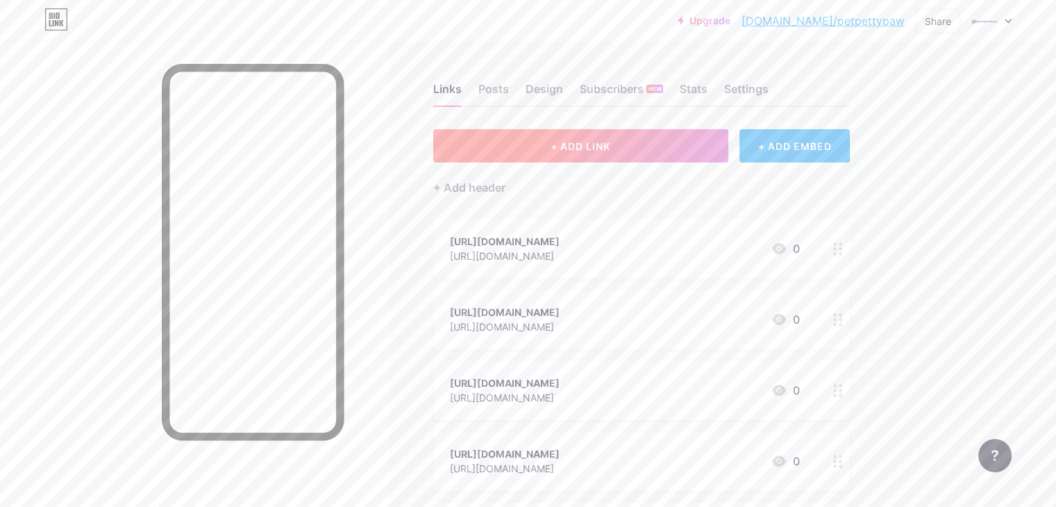
click at [600, 153] on button "+ ADD LINK" at bounding box center [580, 145] width 295 height 33
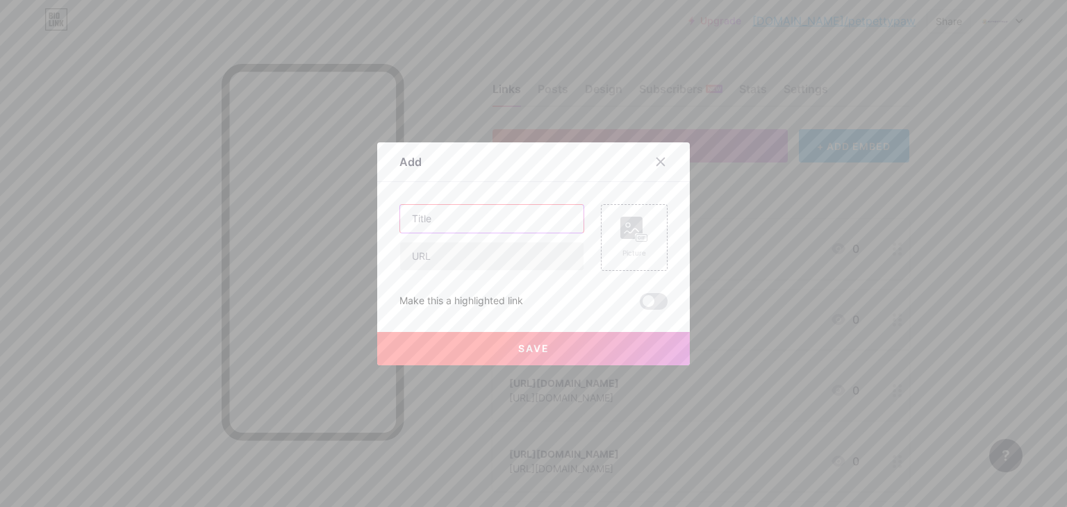
click at [449, 220] on input "text" at bounding box center [491, 219] width 183 height 28
paste input "[URL][DOMAIN_NAME]"
type input "[URL][DOMAIN_NAME]"
click at [436, 256] on input "text" at bounding box center [491, 256] width 183 height 28
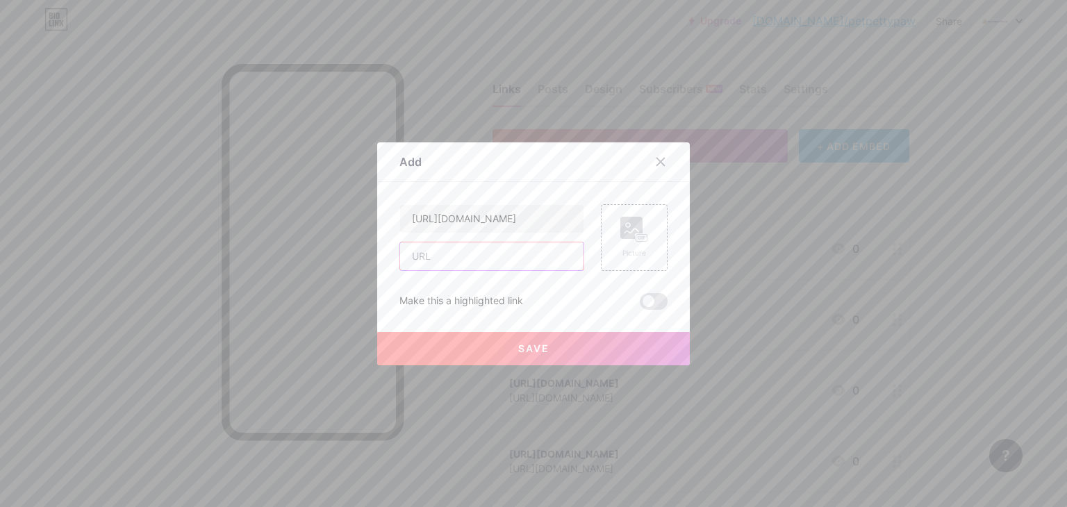
scroll to position [0, 0]
paste input "[URL][DOMAIN_NAME]"
type input "[URL][DOMAIN_NAME]"
drag, startPoint x: 486, startPoint y: 351, endPoint x: 476, endPoint y: 361, distance: 13.8
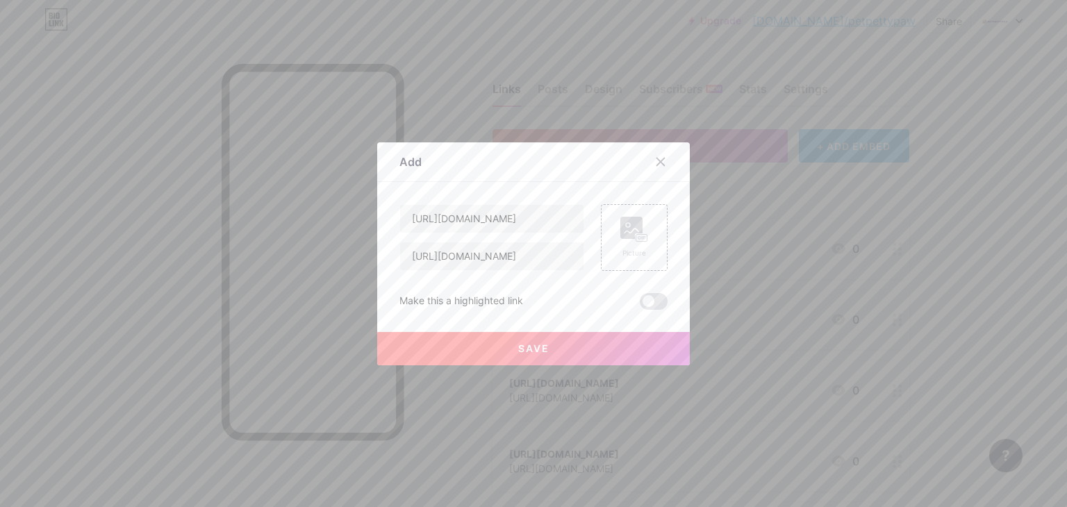
click at [486, 351] on button "Save" at bounding box center [533, 348] width 313 height 33
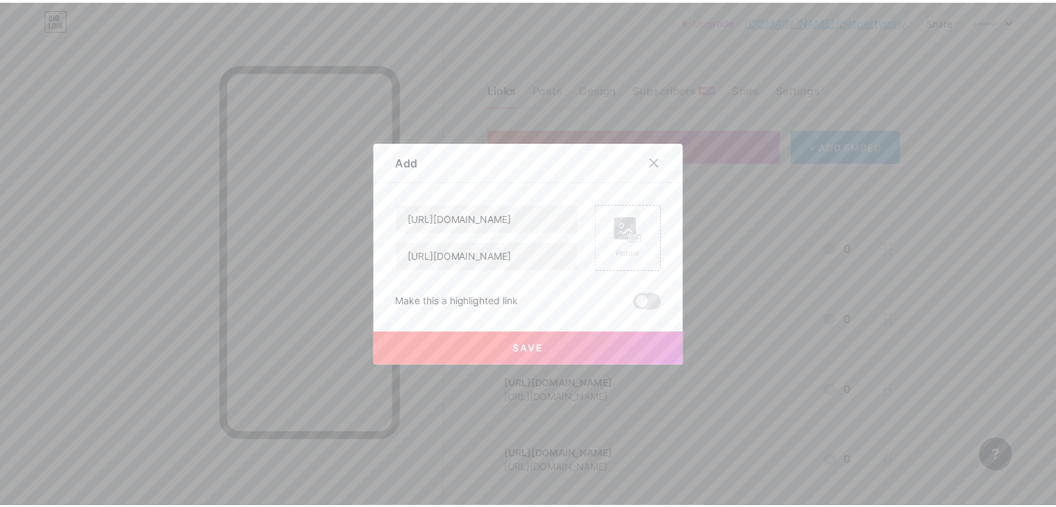
scroll to position [0, 0]
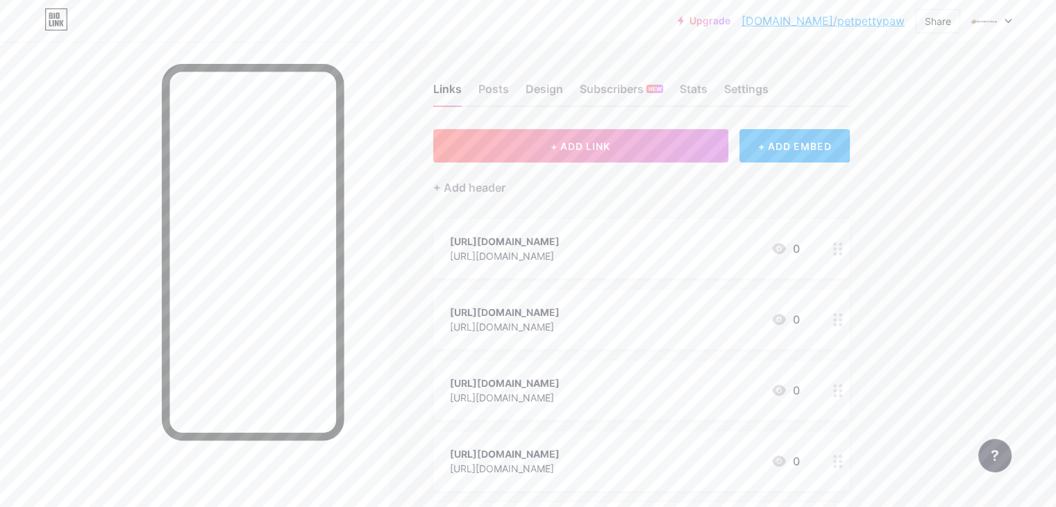
click at [830, 24] on link "[DOMAIN_NAME]/petpettypaw" at bounding box center [823, 21] width 163 height 17
click at [563, 94] on div "Design" at bounding box center [545, 93] width 38 height 25
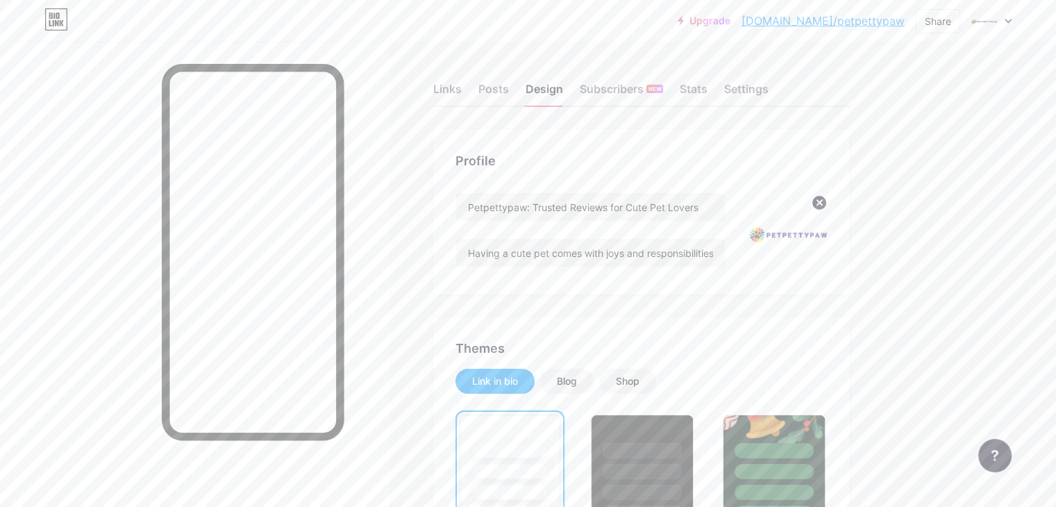
drag, startPoint x: 793, startPoint y: 84, endPoint x: 783, endPoint y: 117, distance: 34.1
click at [769, 85] on div "Settings" at bounding box center [746, 93] width 44 height 25
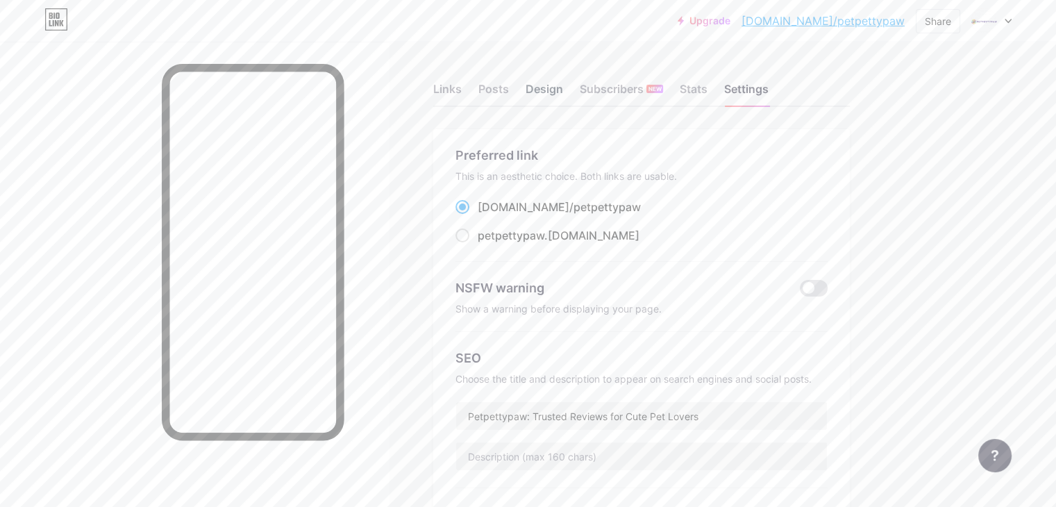
click at [563, 87] on div "Design" at bounding box center [545, 93] width 38 height 25
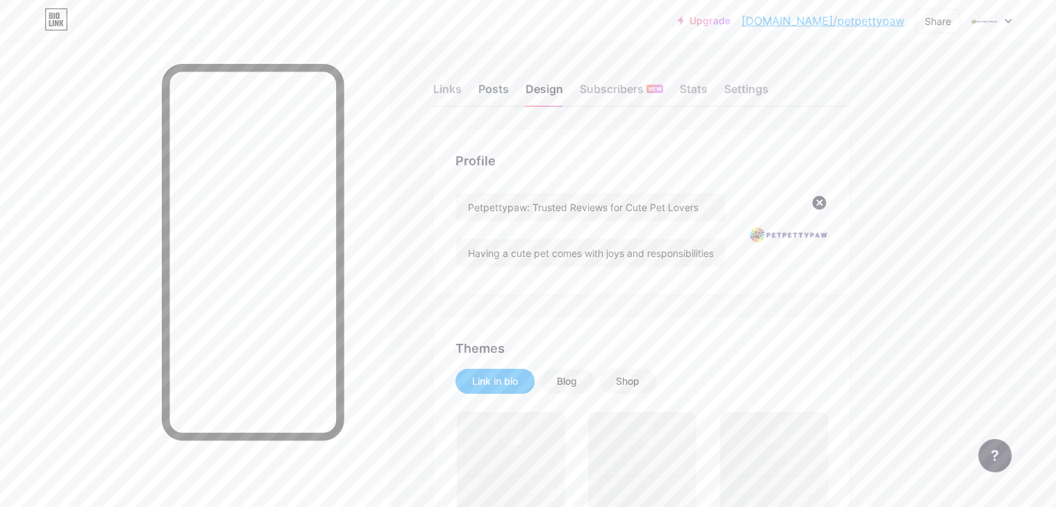
click at [509, 90] on div "Posts" at bounding box center [494, 93] width 31 height 25
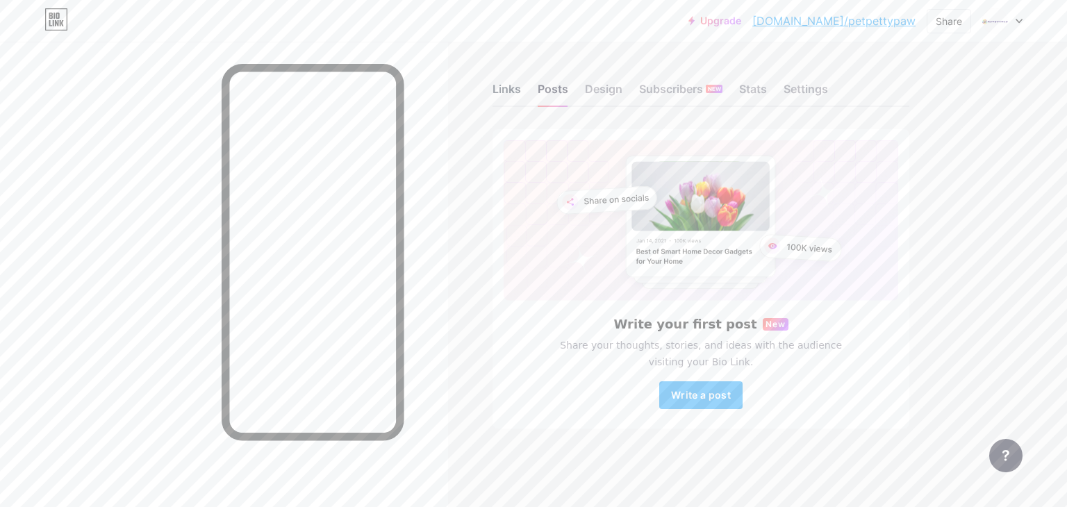
click at [513, 94] on div "Links" at bounding box center [506, 93] width 28 height 25
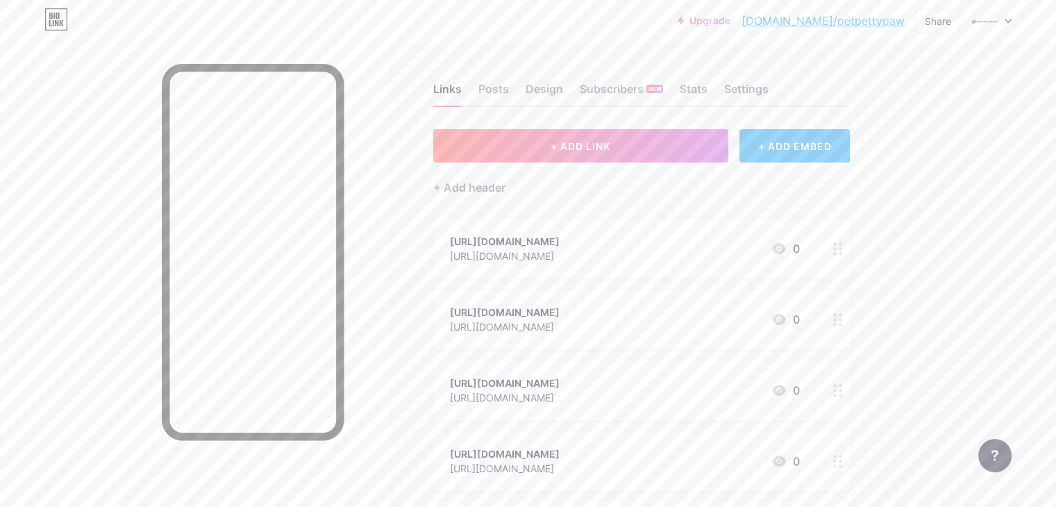
click at [850, 149] on div "+ ADD EMBED" at bounding box center [795, 145] width 110 height 33
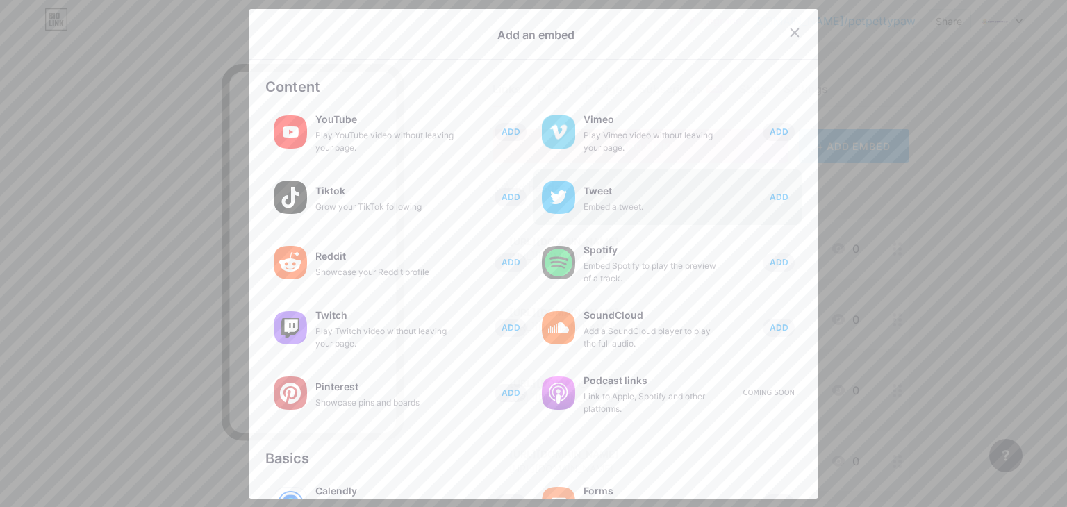
click at [764, 204] on button "ADD" at bounding box center [779, 197] width 32 height 18
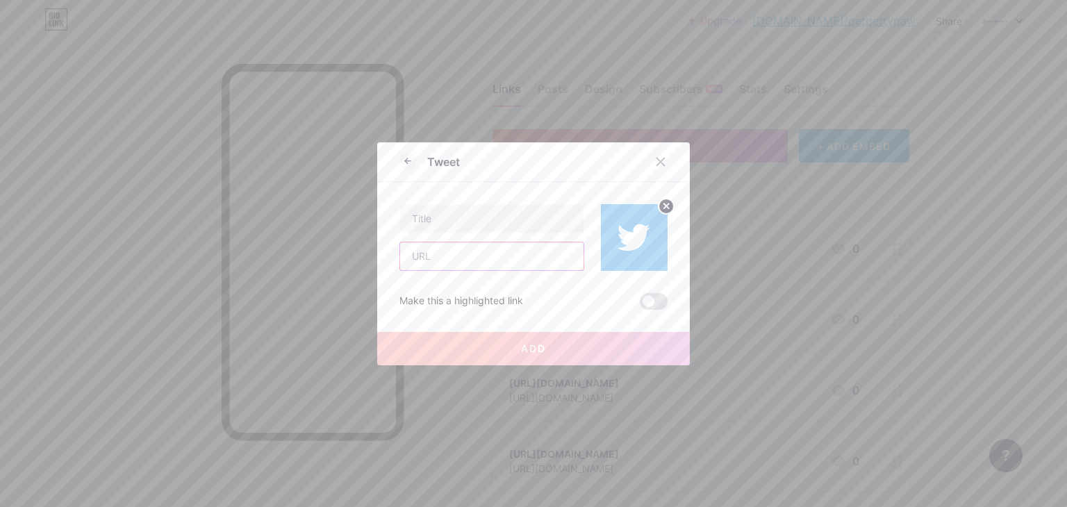
click at [516, 266] on input "text" at bounding box center [491, 256] width 183 height 28
type input "[URL][DOMAIN_NAME]"
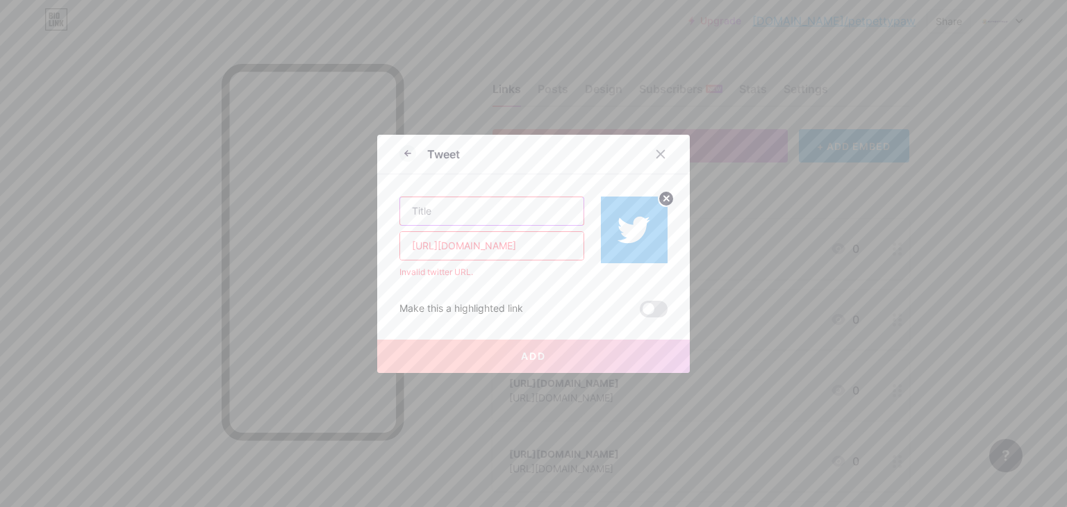
click at [475, 215] on input "text" at bounding box center [491, 211] width 183 height 28
click at [513, 247] on input "[URL][DOMAIN_NAME]" at bounding box center [491, 246] width 183 height 28
click at [472, 212] on input "text" at bounding box center [491, 211] width 183 height 28
paste input "[URL][DOMAIN_NAME]"
click at [497, 360] on button "Add" at bounding box center [533, 356] width 313 height 33
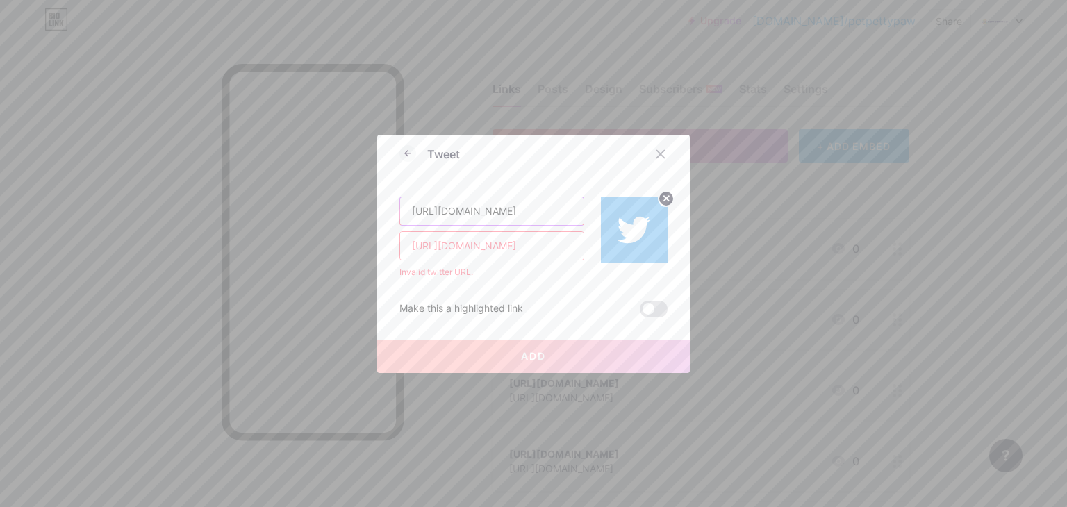
drag, startPoint x: 467, startPoint y: 210, endPoint x: 680, endPoint y: 209, distance: 213.2
click at [680, 209] on div "Tweet [URL][DOMAIN_NAME] [URL][DOMAIN_NAME] Invalid twitter URL. Make this a hi…" at bounding box center [533, 254] width 313 height 238
type input "[URL][DOMAIN_NAME]"
drag, startPoint x: 472, startPoint y: 214, endPoint x: 358, endPoint y: 220, distance: 114.1
click at [358, 220] on div "Tweet [URL][DOMAIN_NAME] [URL][DOMAIN_NAME] Invalid twitter URL. Make this a hi…" at bounding box center [533, 253] width 1067 height 507
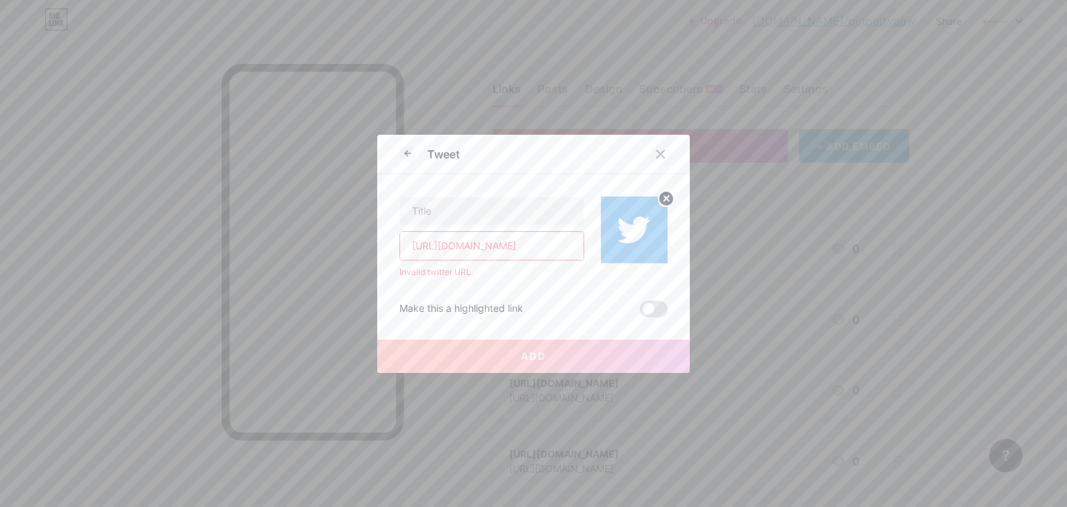
click at [655, 154] on icon at bounding box center [660, 154] width 11 height 11
